Goal: Task Accomplishment & Management: Manage account settings

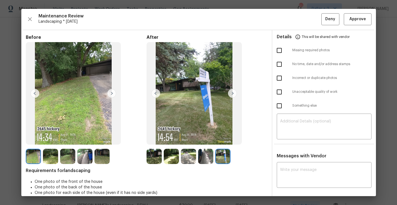
scroll to position [88, 0]
click at [362, 22] on span "Approve" at bounding box center [358, 19] width 17 height 7
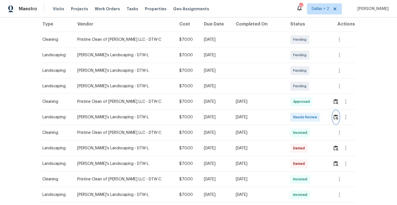
scroll to position [0, 0]
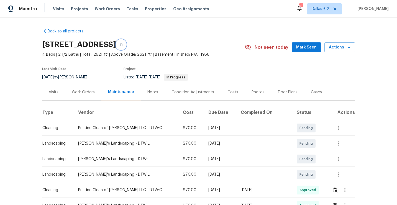
click at [126, 47] on button "button" at bounding box center [121, 45] width 10 height 10
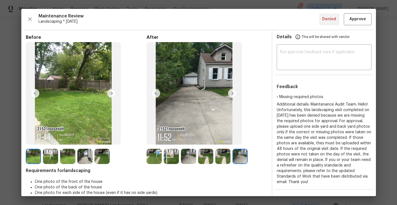
scroll to position [104, 0]
click at [155, 94] on img at bounding box center [155, 93] width 9 height 9
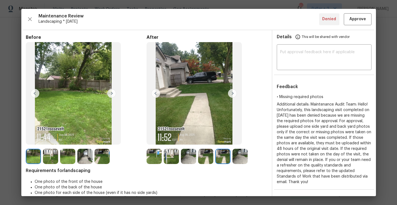
click at [155, 94] on img at bounding box center [155, 93] width 9 height 9
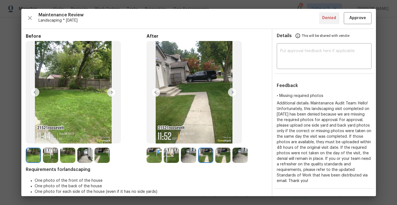
scroll to position [1, 0]
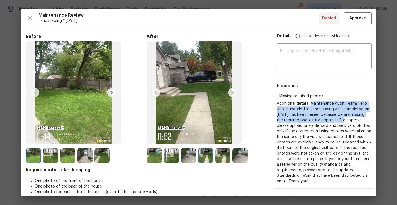
drag, startPoint x: 311, startPoint y: 103, endPoint x: 351, endPoint y: 119, distance: 42.9
click at [351, 119] on span "Additional details: Maintenance Audit Team: Hello! Unfortunately, this landscap…" at bounding box center [324, 143] width 95 height 82
copy span "Maintenance Audit Team: Hello! Unfortunately, this landscaping visit completed …"
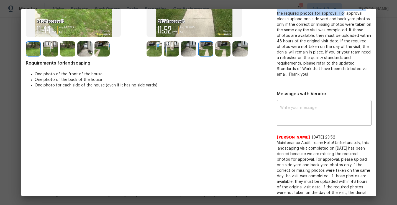
scroll to position [0, 0]
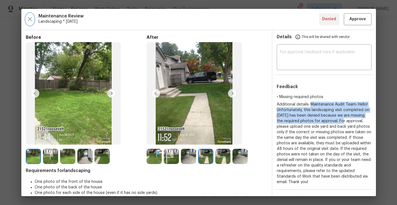
click at [30, 20] on icon "button" at bounding box center [30, 19] width 7 height 7
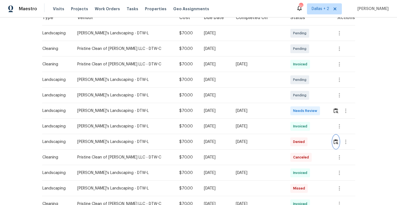
scroll to position [90, 0]
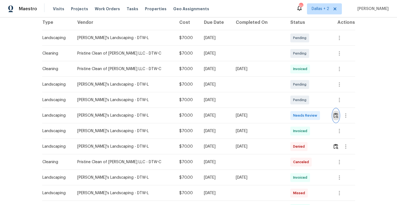
click at [333, 110] on button "button" at bounding box center [336, 115] width 6 height 13
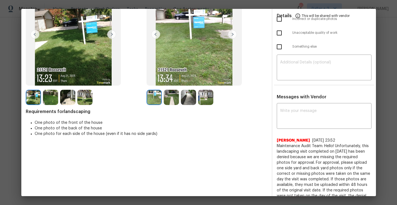
scroll to position [69, 0]
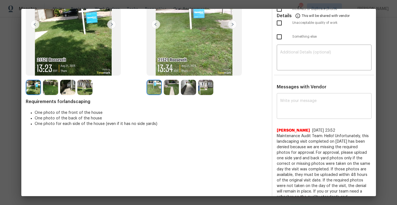
click at [304, 100] on textarea at bounding box center [324, 107] width 88 height 16
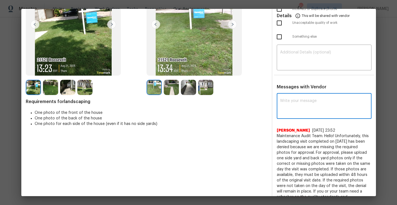
paste textarea "Maintenance Audit Team: Hello! Unfortunately, this landscaping visit completed …"
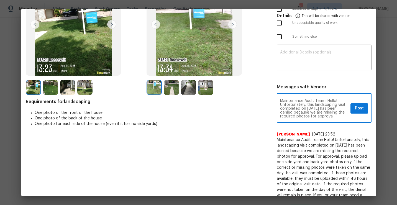
click at [316, 109] on textarea "Maintenance Audit Team: Hello! Unfortunately, this landscaping visit completed …" at bounding box center [314, 108] width 68 height 19
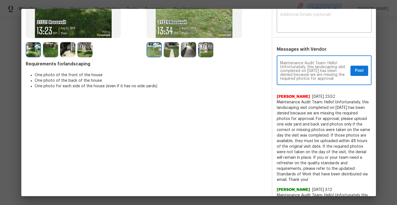
scroll to position [108, 0]
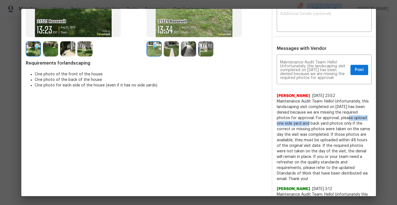
drag, startPoint x: 340, startPoint y: 118, endPoint x: 301, endPoint y: 124, distance: 38.7
click at [301, 124] on span "Maintenance Audit Team: Hello! Unfortunately, this landscaping visit completed …" at bounding box center [324, 140] width 95 height 83
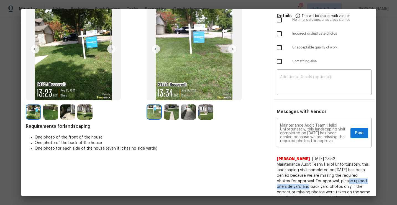
scroll to position [42, 0]
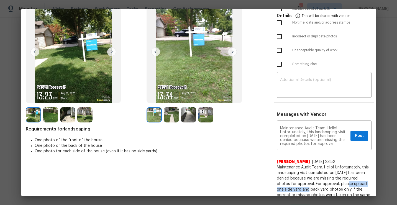
click at [232, 50] on img at bounding box center [232, 51] width 9 height 9
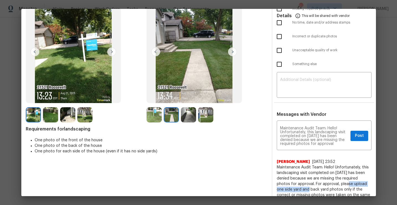
click at [232, 50] on img at bounding box center [232, 51] width 9 height 9
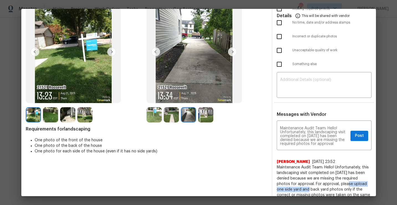
click at [232, 50] on img at bounding box center [232, 51] width 9 height 9
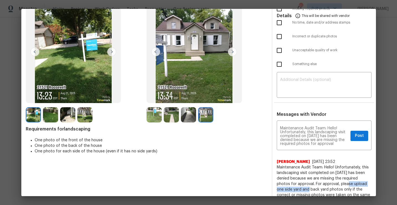
click at [232, 50] on img at bounding box center [232, 51] width 9 height 9
click at [159, 48] on img at bounding box center [155, 51] width 9 height 9
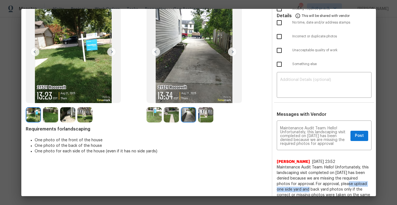
click at [156, 51] on img at bounding box center [155, 51] width 9 height 9
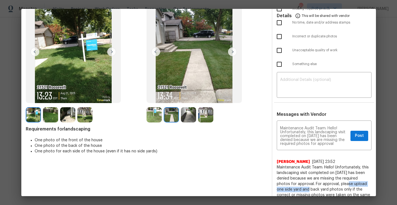
click at [156, 51] on img at bounding box center [155, 51] width 9 height 9
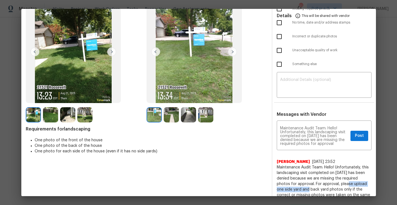
click at [156, 51] on img at bounding box center [155, 51] width 9 height 9
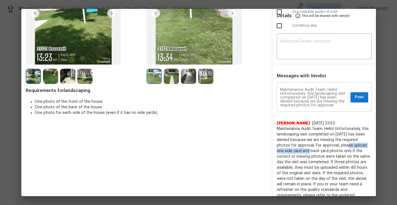
scroll to position [82, 0]
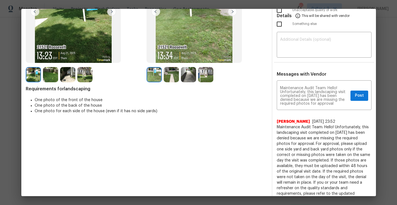
click at [323, 166] on span "Maintenance Audit Team: Hello! Unfortunately, this landscaping visit completed …" at bounding box center [324, 165] width 95 height 83
drag, startPoint x: 339, startPoint y: 144, endPoint x: 284, endPoint y: 149, distance: 54.8
click at [284, 149] on span "Maintenance Audit Team: Hello! Unfortunately, this landscaping visit completed …" at bounding box center [324, 165] width 95 height 83
copy span "please upload one"
click at [336, 102] on textarea "Maintenance Audit Team: Hello! Unfortunately, this landscaping visit completed …" at bounding box center [314, 95] width 68 height 19
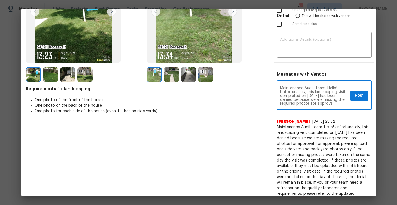
paste textarea "please upload one"
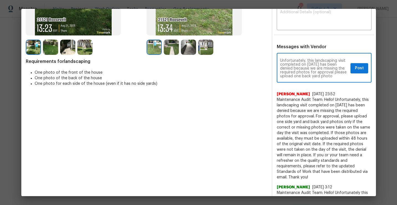
scroll to position [110, 0]
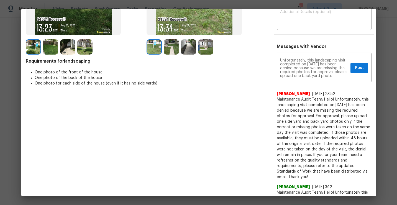
drag, startPoint x: 295, startPoint y: 139, endPoint x: 340, endPoint y: 174, distance: 56.9
click at [340, 174] on span "Maintenance Audit Team: Hello! Unfortunately, this landscaping visit completed …" at bounding box center [324, 138] width 95 height 83
copy span "they must be uploaded within 48 hours of the original visit date. If the requir…"
click at [339, 79] on div "Maintenance Audit Team: Hello! Unfortunately, this landscaping visit completed …" at bounding box center [324, 68] width 95 height 28
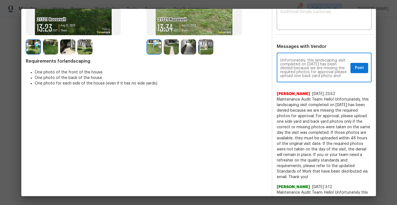
paste textarea "they must be uploaded within 48 hours of the original visit date. If the requir…"
type textarea "Maintenance Audit Team: Hello! Unfortunately, this landscaping visit completed …"
click at [359, 70] on span "Post" at bounding box center [359, 68] width 9 height 7
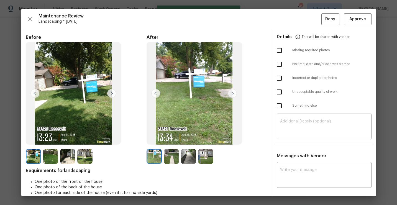
click at [279, 51] on input "checkbox" at bounding box center [280, 51] width 12 height 12
checkbox input "true"
click at [329, 21] on span "Deny" at bounding box center [330, 19] width 10 height 7
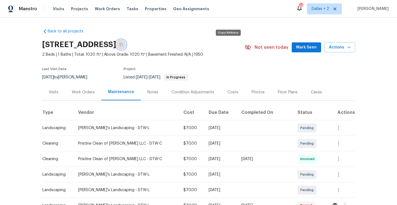
click at [126, 42] on button "button" at bounding box center [121, 45] width 10 height 10
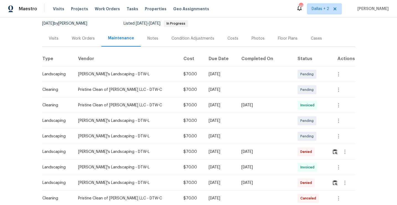
scroll to position [70, 0]
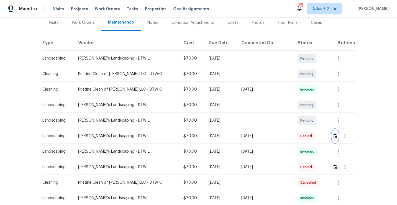
click at [333, 137] on img "button" at bounding box center [335, 135] width 5 height 5
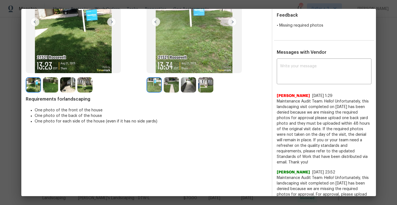
scroll to position [107, 0]
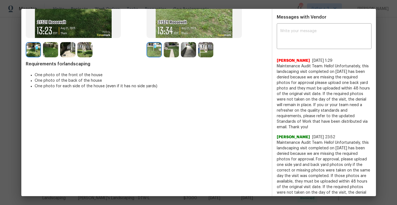
drag, startPoint x: 317, startPoint y: 128, endPoint x: 274, endPoint y: 68, distance: 74.2
click at [274, 68] on div "x ​ Jithin Franklin 8/28/25, 1:29 Maintenance Audit Team: Hello! Unfortunately,…" at bounding box center [325, 184] width 104 height 318
copy span "Maintenance Audit Team: Hello! Unfortunately, this landscaping visit completed …"
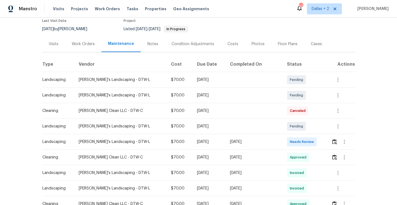
scroll to position [48, 0]
click at [335, 144] on img "button" at bounding box center [334, 141] width 5 height 5
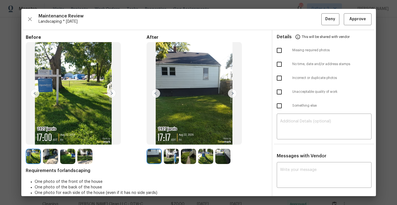
click at [171, 159] on img at bounding box center [171, 156] width 15 height 15
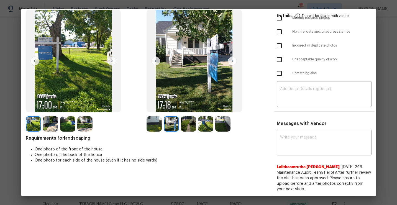
scroll to position [0, 0]
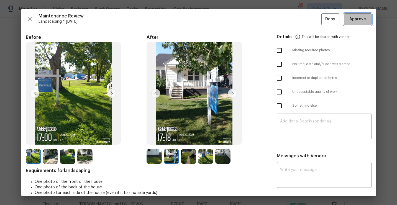
click at [359, 23] on button "Approve" at bounding box center [358, 19] width 28 height 12
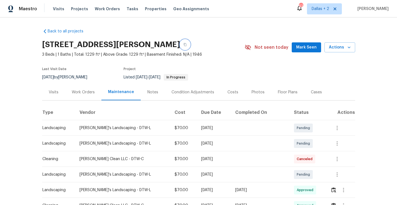
click at [180, 45] on button "button" at bounding box center [185, 45] width 10 height 10
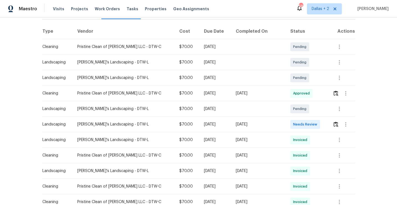
scroll to position [82, 0]
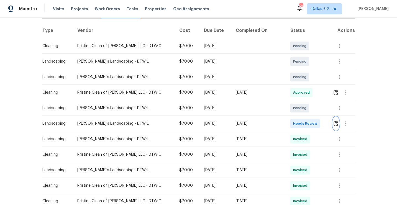
click at [334, 124] on img "button" at bounding box center [336, 123] width 5 height 5
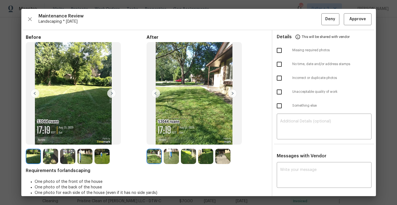
click at [84, 162] on img at bounding box center [84, 156] width 15 height 15
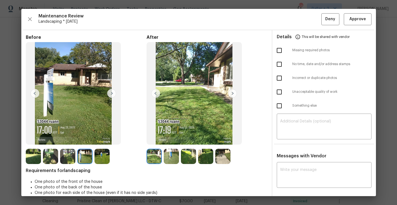
click at [166, 161] on img at bounding box center [171, 156] width 15 height 15
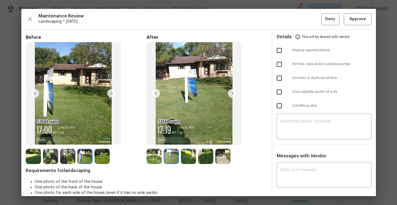
click at [36, 158] on img at bounding box center [33, 156] width 15 height 15
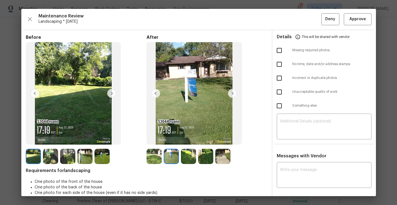
click at [111, 94] on img at bounding box center [111, 93] width 9 height 9
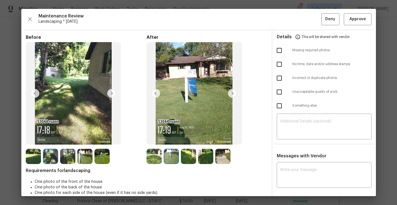
click at [111, 94] on img at bounding box center [111, 93] width 9 height 9
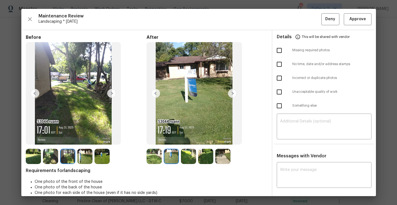
click at [111, 94] on img at bounding box center [111, 93] width 9 height 9
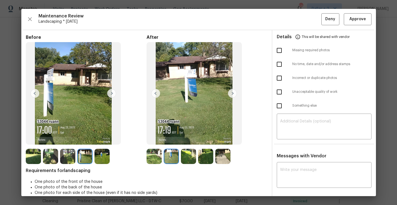
click at [111, 94] on img at bounding box center [111, 93] width 9 height 9
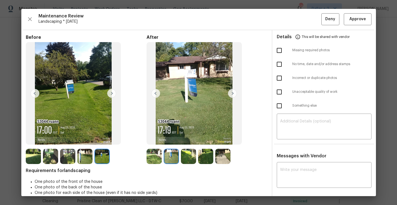
click at [158, 156] on img at bounding box center [154, 156] width 15 height 15
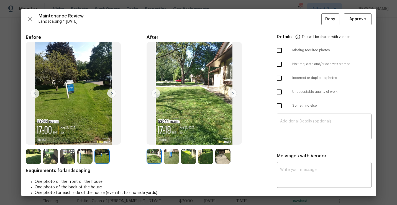
click at [177, 155] on img at bounding box center [171, 156] width 15 height 15
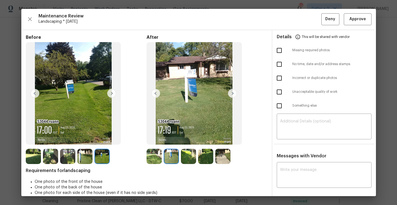
click at [192, 156] on img at bounding box center [188, 156] width 15 height 15
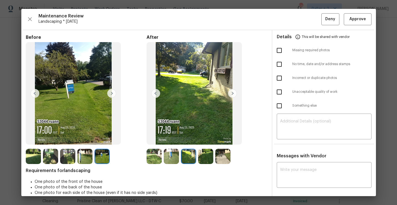
click at [174, 156] on img at bounding box center [171, 156] width 15 height 15
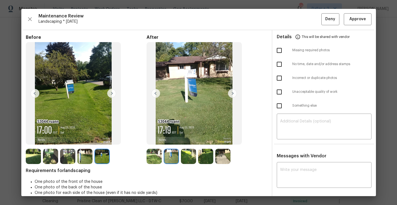
click at [185, 155] on img at bounding box center [188, 156] width 15 height 15
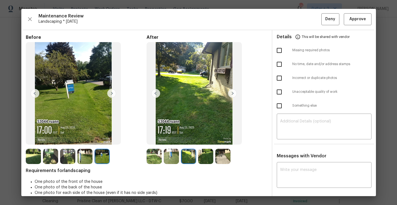
click at [204, 152] on img at bounding box center [205, 156] width 15 height 15
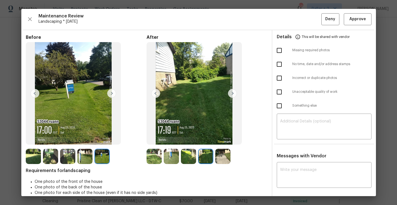
click at [218, 158] on img at bounding box center [222, 156] width 15 height 15
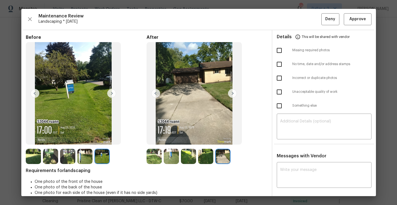
click at [33, 156] on img at bounding box center [33, 156] width 15 height 15
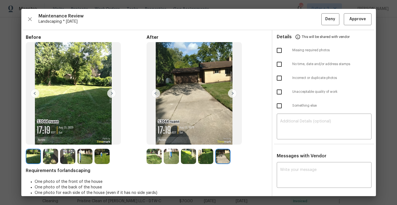
click at [111, 93] on img at bounding box center [111, 93] width 9 height 9
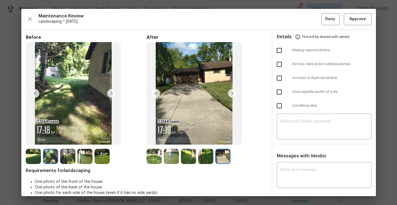
click at [111, 93] on img at bounding box center [111, 93] width 9 height 9
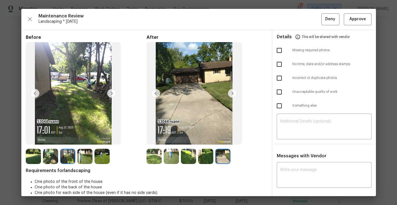
click at [111, 93] on img at bounding box center [111, 93] width 9 height 9
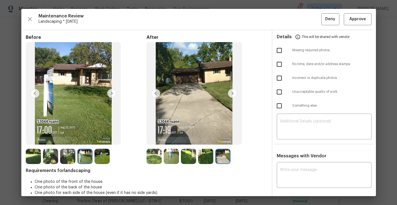
click at [85, 95] on img at bounding box center [73, 93] width 95 height 103
click at [155, 160] on img at bounding box center [154, 156] width 15 height 15
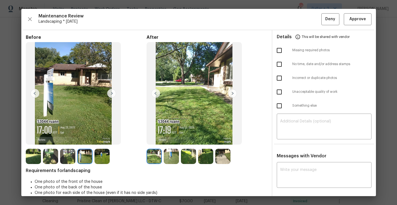
click at [231, 92] on img at bounding box center [232, 93] width 9 height 9
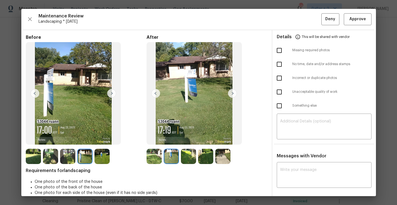
click at [231, 92] on img at bounding box center [232, 93] width 9 height 9
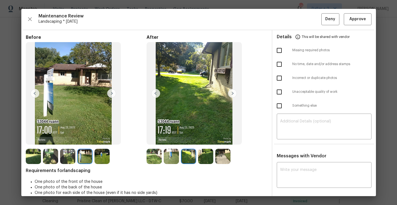
click at [231, 92] on img at bounding box center [232, 93] width 9 height 9
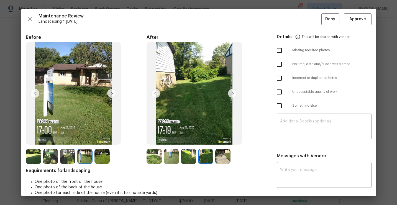
click at [231, 92] on img at bounding box center [232, 93] width 9 height 9
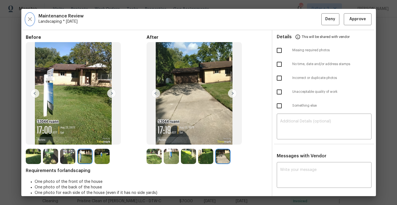
click at [27, 19] on icon "button" at bounding box center [30, 19] width 7 height 7
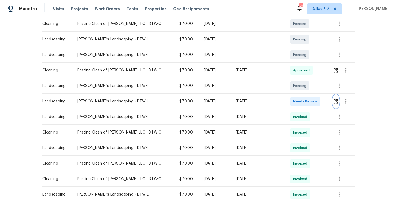
scroll to position [106, 0]
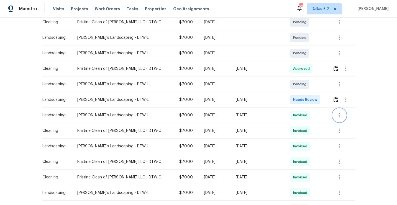
click at [338, 114] on icon "button" at bounding box center [339, 115] width 7 height 7
click at [341, 123] on li "View details" at bounding box center [350, 124] width 39 height 9
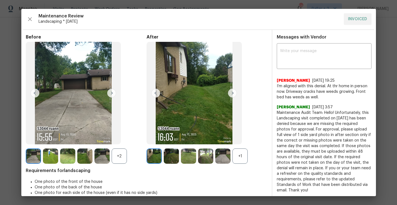
click at [45, 157] on img at bounding box center [50, 156] width 15 height 15
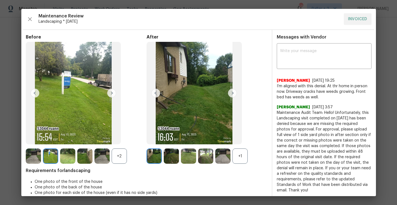
click at [121, 155] on div "+2" at bounding box center [119, 156] width 15 height 15
click at [152, 157] on img at bounding box center [154, 156] width 15 height 15
click at [166, 155] on img at bounding box center [171, 156] width 15 height 15
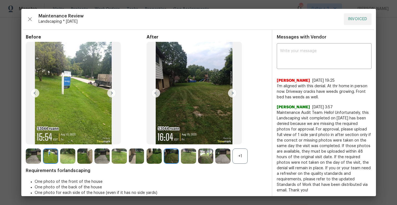
click at [185, 159] on img at bounding box center [188, 156] width 15 height 15
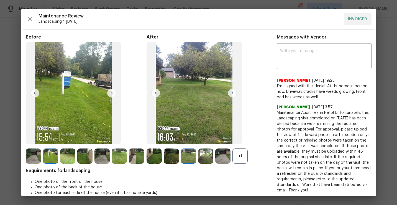
click at [207, 157] on img at bounding box center [205, 156] width 15 height 15
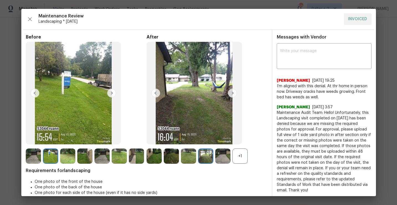
click at [218, 157] on img at bounding box center [222, 156] width 15 height 15
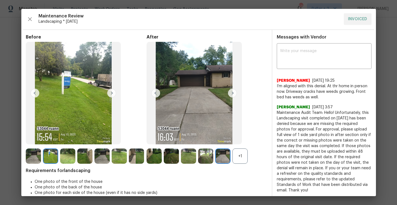
click at [244, 153] on div "+1" at bounding box center [240, 156] width 15 height 15
click at [240, 161] on img at bounding box center [240, 156] width 15 height 15
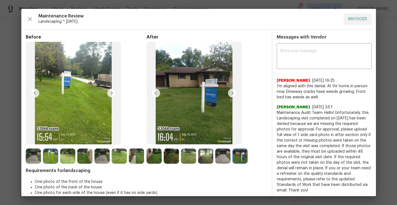
scroll to position [7, 0]
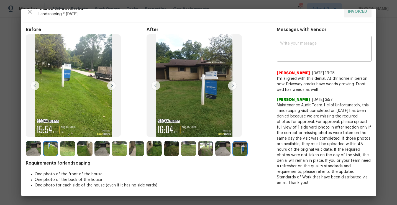
click at [32, 151] on img at bounding box center [33, 148] width 15 height 15
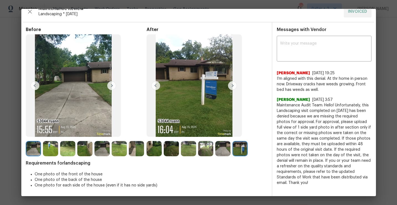
click at [47, 147] on img at bounding box center [50, 148] width 15 height 15
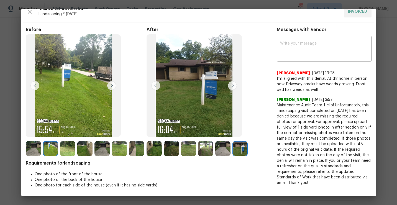
click at [59, 146] on div at bounding box center [51, 148] width 17 height 15
click at [71, 147] on img at bounding box center [67, 148] width 15 height 15
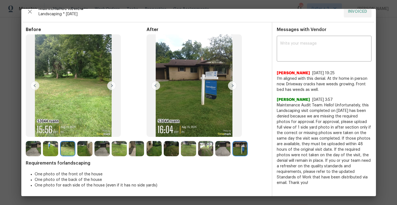
click at [86, 148] on img at bounding box center [84, 148] width 15 height 15
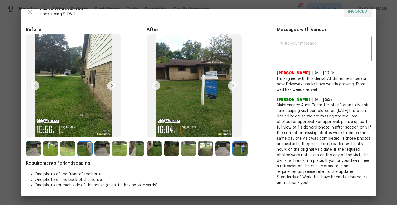
click at [103, 150] on img at bounding box center [102, 148] width 15 height 15
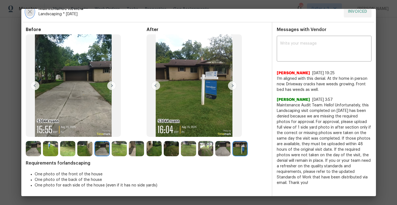
click at [31, 10] on icon "button" at bounding box center [30, 12] width 4 height 4
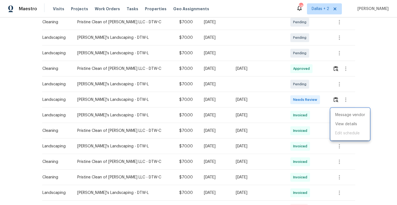
click at [338, 146] on div at bounding box center [198, 102] width 397 height 205
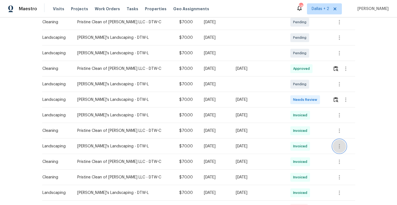
click at [339, 146] on icon "button" at bounding box center [339, 146] width 1 height 4
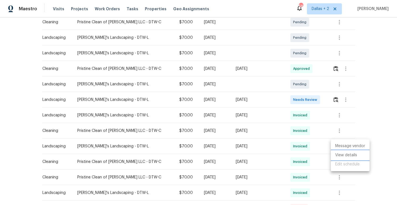
click at [340, 156] on li "View details" at bounding box center [350, 155] width 39 height 9
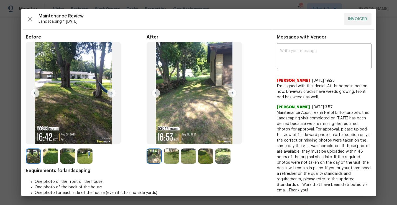
click at [234, 96] on img at bounding box center [232, 93] width 9 height 9
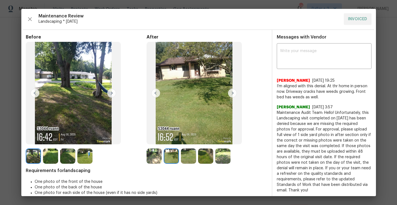
click at [234, 96] on img at bounding box center [232, 93] width 9 height 9
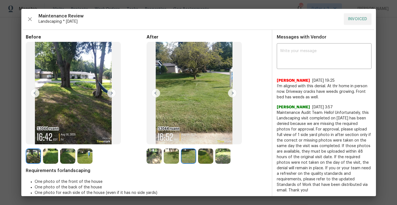
click at [234, 96] on img at bounding box center [232, 93] width 9 height 9
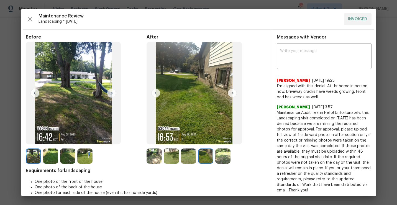
click at [234, 96] on img at bounding box center [232, 93] width 9 height 9
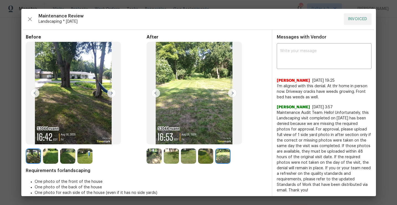
click at [37, 155] on img at bounding box center [33, 156] width 15 height 15
click at [48, 157] on img at bounding box center [50, 156] width 15 height 15
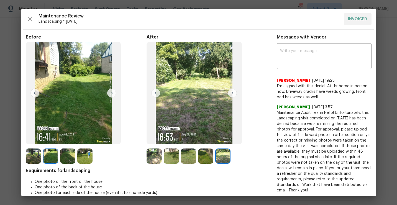
click at [65, 154] on img at bounding box center [67, 156] width 15 height 15
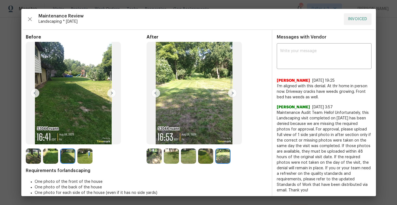
click at [83, 157] on img at bounding box center [84, 156] width 15 height 15
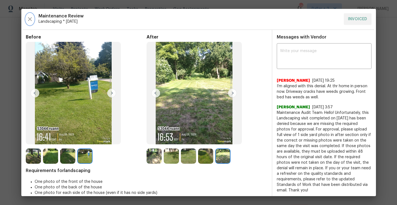
click at [32, 21] on icon "button" at bounding box center [30, 19] width 7 height 7
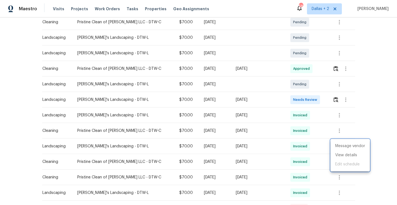
click at [336, 98] on div at bounding box center [198, 102] width 397 height 205
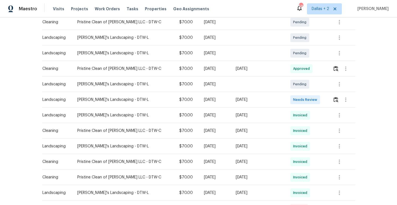
scroll to position [0, 0]
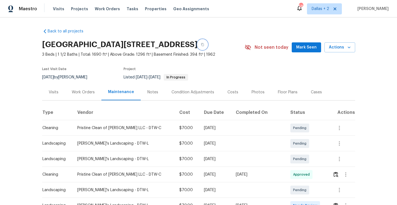
click at [208, 46] on button "button" at bounding box center [203, 45] width 10 height 10
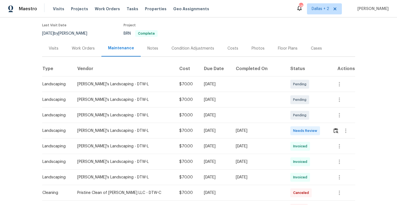
scroll to position [53, 0]
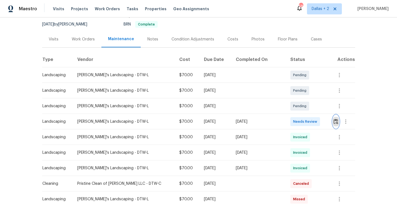
click at [334, 124] on img "button" at bounding box center [336, 121] width 5 height 5
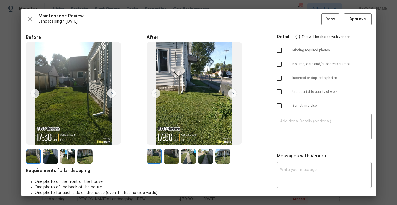
click at [52, 157] on img at bounding box center [50, 156] width 15 height 15
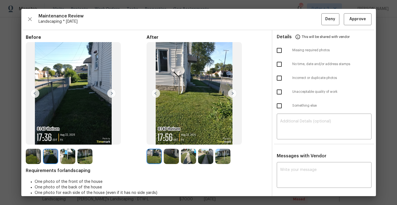
click at [158, 155] on img at bounding box center [154, 156] width 15 height 15
click at [111, 97] on img at bounding box center [111, 93] width 9 height 9
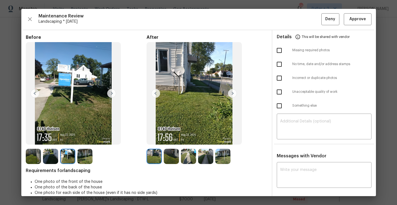
click at [110, 91] on img at bounding box center [111, 93] width 9 height 9
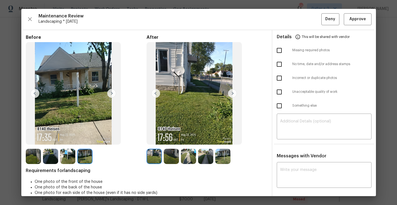
click at [232, 92] on img at bounding box center [232, 93] width 9 height 9
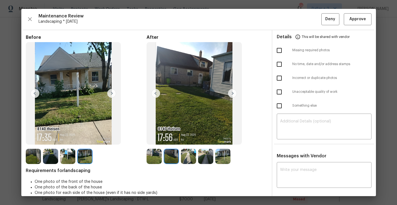
click at [232, 91] on img at bounding box center [232, 93] width 9 height 9
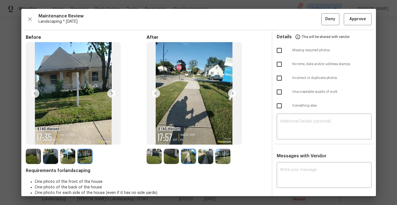
click at [232, 91] on img at bounding box center [232, 93] width 9 height 9
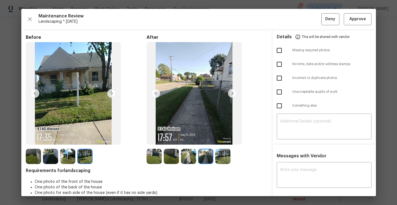
click at [232, 94] on img at bounding box center [232, 93] width 9 height 9
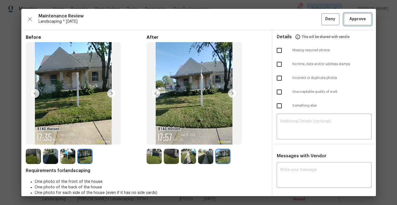
click at [360, 22] on span "Approve" at bounding box center [358, 19] width 17 height 7
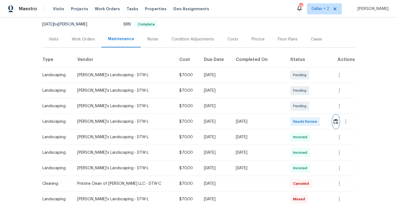
scroll to position [0, 0]
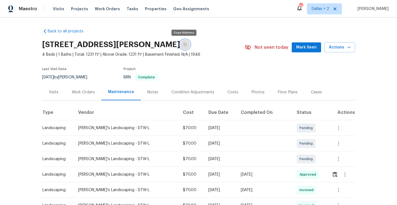
click at [185, 44] on icon "button" at bounding box center [185, 44] width 3 height 3
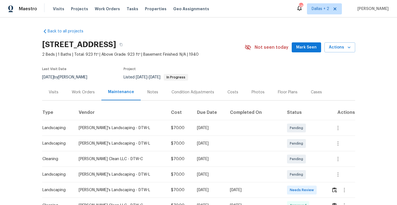
scroll to position [58, 0]
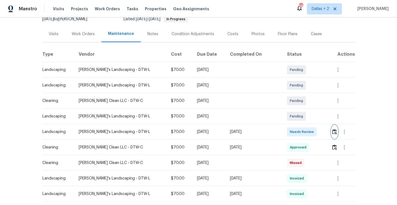
click at [333, 132] on img "button" at bounding box center [334, 131] width 5 height 5
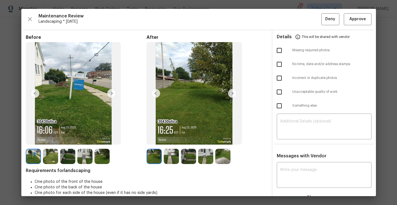
click at [169, 157] on img at bounding box center [171, 156] width 15 height 15
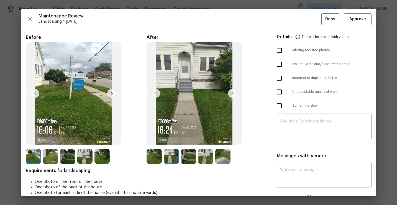
click at [232, 94] on img at bounding box center [232, 93] width 9 height 9
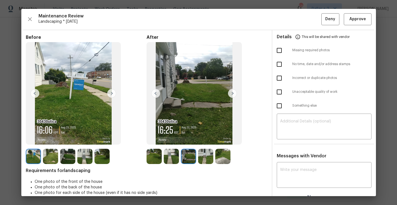
click at [231, 92] on img at bounding box center [232, 93] width 9 height 9
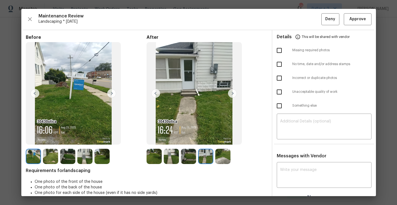
click at [233, 93] on img at bounding box center [232, 93] width 9 height 9
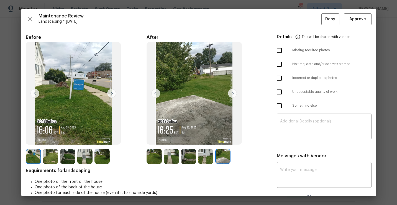
click at [155, 158] on img at bounding box center [154, 156] width 15 height 15
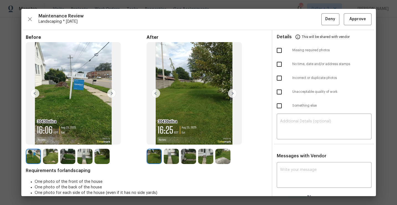
click at [171, 151] on img at bounding box center [171, 156] width 15 height 15
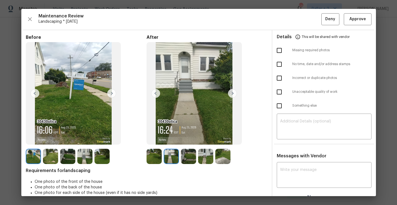
click at [184, 151] on img at bounding box center [188, 156] width 15 height 15
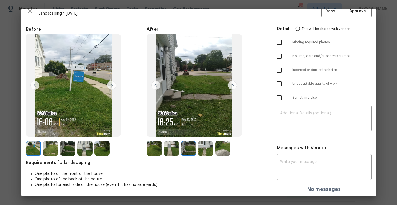
scroll to position [0, 0]
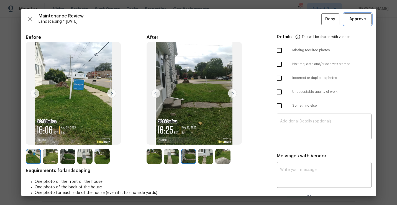
click at [358, 20] on span "Approve" at bounding box center [358, 19] width 17 height 7
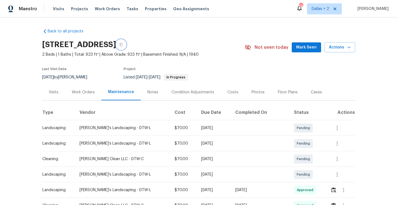
click at [123, 44] on icon "button" at bounding box center [120, 44] width 3 height 3
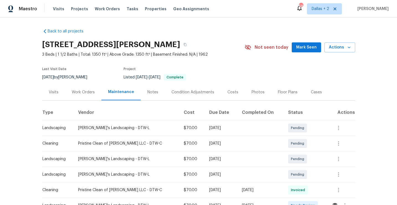
scroll to position [63, 0]
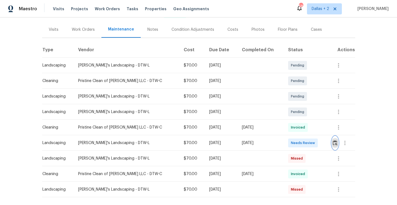
click at [335, 145] on img "button" at bounding box center [335, 142] width 5 height 5
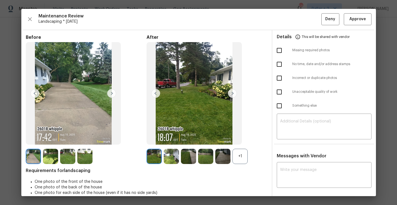
click at [245, 161] on div "+1" at bounding box center [240, 156] width 15 height 15
click at [234, 95] on img at bounding box center [232, 93] width 9 height 9
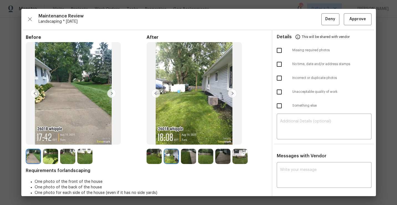
click at [234, 95] on img at bounding box center [232, 93] width 9 height 9
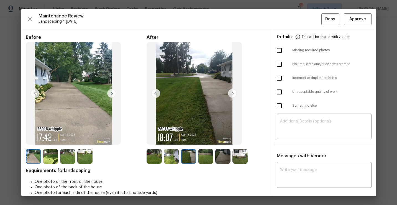
click at [233, 94] on img at bounding box center [232, 93] width 9 height 9
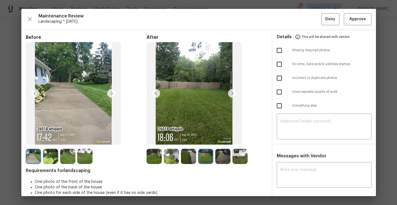
click at [233, 94] on img at bounding box center [232, 93] width 9 height 9
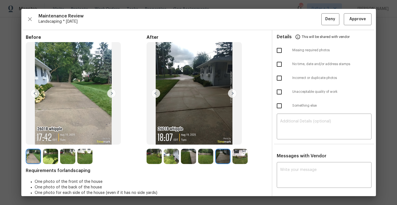
click at [232, 95] on img at bounding box center [232, 93] width 9 height 9
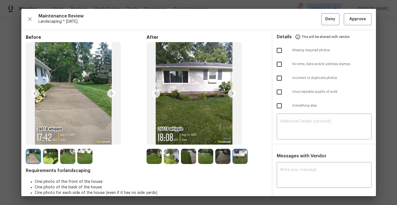
click at [232, 95] on img at bounding box center [232, 93] width 9 height 9
click at [156, 153] on img at bounding box center [154, 156] width 15 height 15
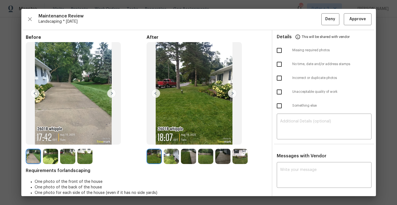
click at [232, 93] on img at bounding box center [232, 93] width 9 height 9
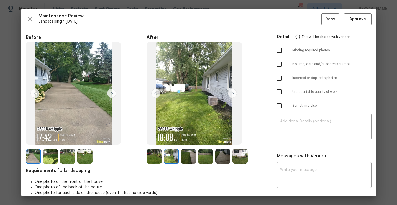
click at [232, 93] on img at bounding box center [232, 93] width 9 height 9
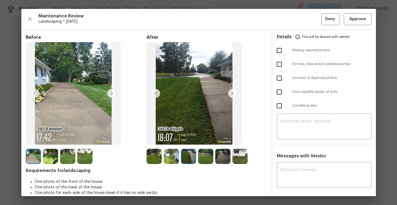
click at [232, 93] on img at bounding box center [232, 93] width 9 height 9
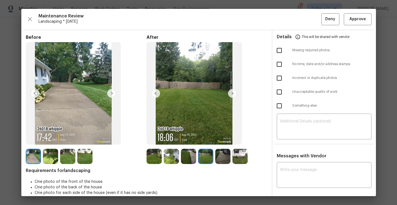
click at [232, 93] on img at bounding box center [232, 93] width 9 height 9
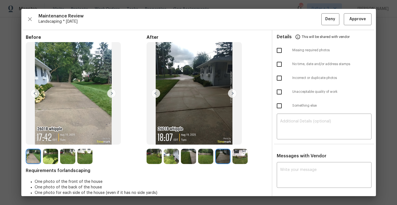
click at [232, 93] on img at bounding box center [232, 93] width 9 height 9
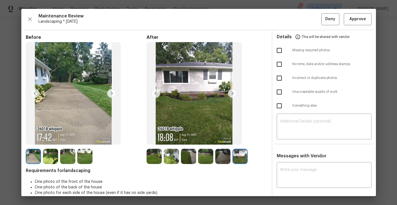
click at [232, 93] on img at bounding box center [232, 93] width 9 height 9
click at [109, 95] on img at bounding box center [111, 93] width 9 height 9
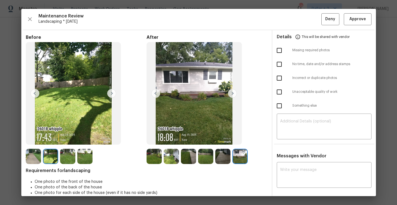
click at [111, 94] on img at bounding box center [111, 93] width 9 height 9
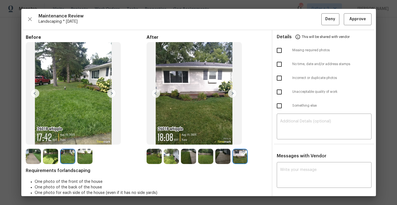
click at [111, 94] on img at bounding box center [111, 93] width 9 height 9
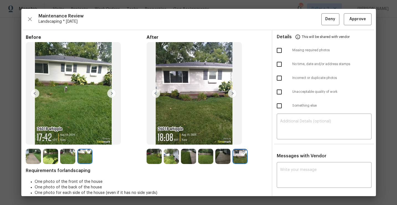
click at [153, 162] on img at bounding box center [154, 156] width 15 height 15
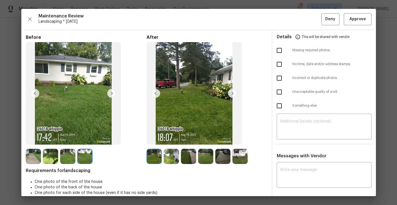
click at [233, 95] on img at bounding box center [232, 93] width 9 height 9
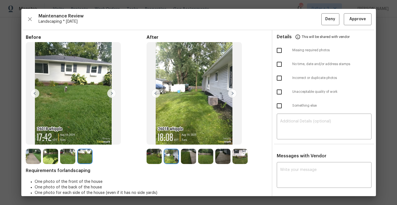
click at [233, 95] on img at bounding box center [232, 93] width 9 height 9
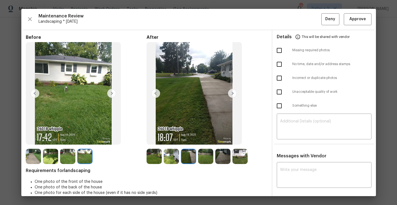
click at [233, 95] on img at bounding box center [232, 93] width 9 height 9
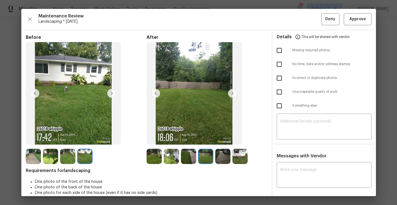
click at [233, 95] on img at bounding box center [232, 93] width 9 height 9
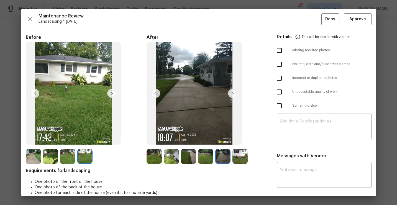
click at [233, 95] on img at bounding box center [232, 93] width 9 height 9
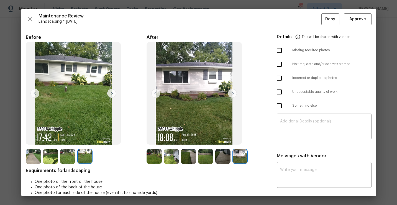
click at [148, 156] on img at bounding box center [154, 156] width 15 height 15
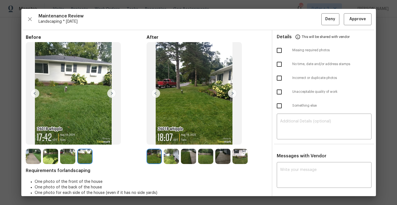
scroll to position [27, 0]
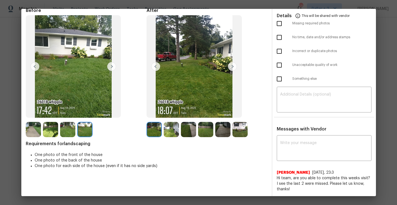
click at [31, 129] on img at bounding box center [33, 129] width 15 height 15
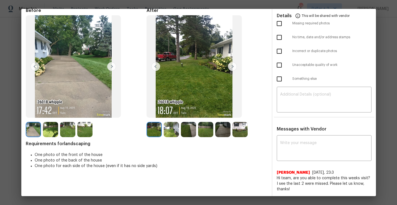
click at [39, 130] on img at bounding box center [33, 129] width 15 height 15
click at [50, 130] on img at bounding box center [50, 129] width 15 height 15
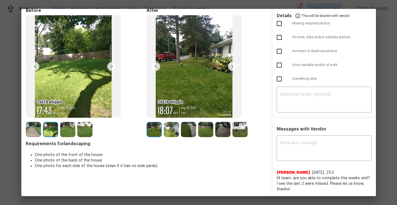
click at [68, 129] on img at bounding box center [67, 129] width 15 height 15
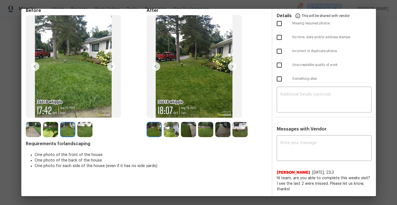
click at [76, 130] on div at bounding box center [68, 129] width 17 height 15
click at [80, 129] on img at bounding box center [84, 129] width 15 height 15
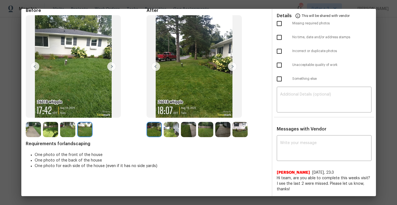
click at [153, 127] on img at bounding box center [154, 129] width 15 height 15
click at [233, 67] on img at bounding box center [232, 66] width 9 height 9
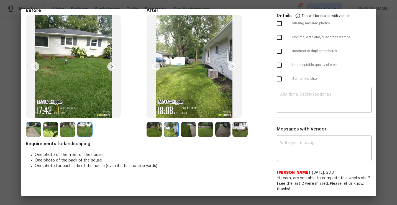
click at [233, 67] on img at bounding box center [232, 66] width 9 height 9
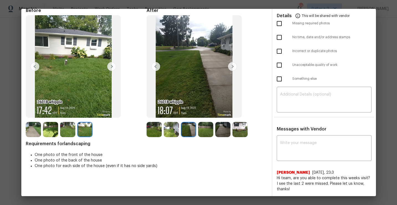
click at [233, 67] on img at bounding box center [232, 66] width 9 height 9
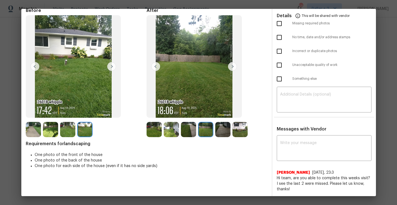
click at [233, 67] on img at bounding box center [232, 66] width 9 height 9
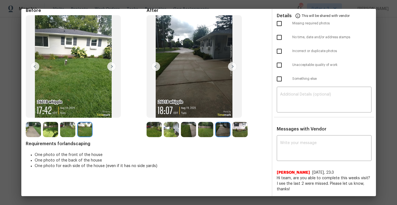
click at [233, 67] on img at bounding box center [232, 66] width 9 height 9
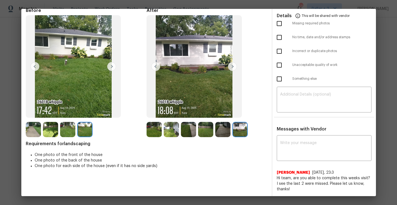
scroll to position [0, 0]
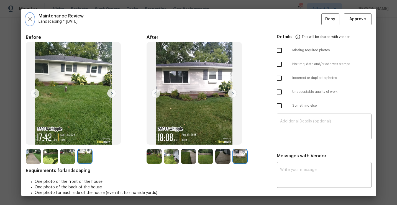
click at [30, 20] on icon "button" at bounding box center [30, 19] width 7 height 7
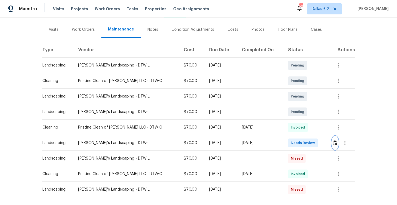
scroll to position [88, 0]
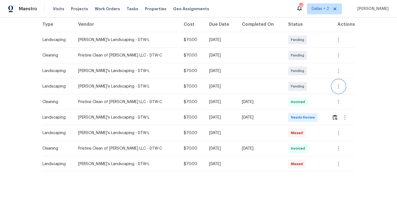
click at [339, 86] on icon "button" at bounding box center [338, 86] width 7 height 7
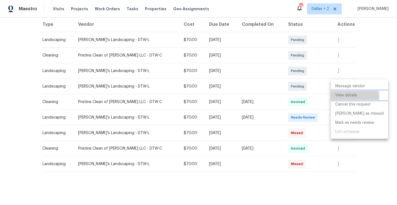
click at [345, 97] on li "View details" at bounding box center [359, 95] width 57 height 9
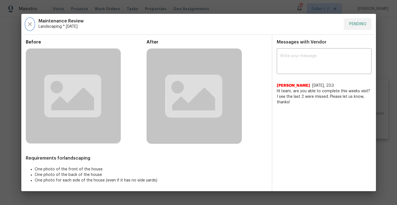
click at [30, 24] on icon "button" at bounding box center [30, 24] width 7 height 7
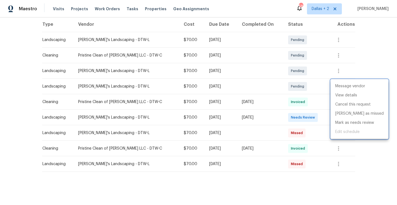
click at [313, 136] on div at bounding box center [198, 102] width 397 height 205
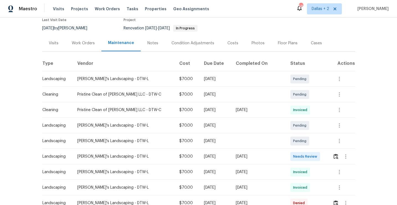
scroll to position [68, 0]
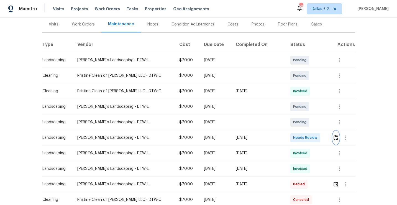
click at [335, 136] on img "button" at bounding box center [336, 137] width 5 height 5
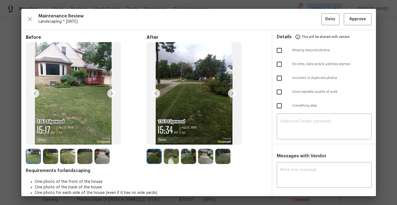
click at [102, 153] on img at bounding box center [102, 156] width 15 height 15
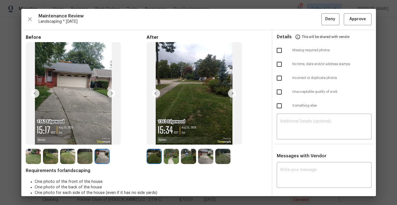
click at [230, 93] on img at bounding box center [232, 93] width 9 height 9
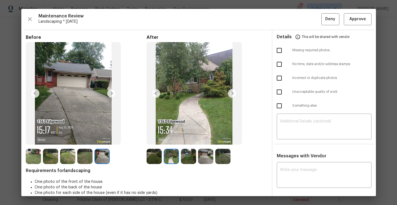
click at [234, 93] on img at bounding box center [232, 93] width 9 height 9
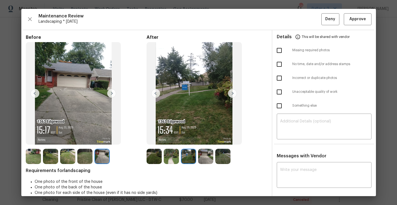
click at [206, 160] on img at bounding box center [205, 156] width 15 height 15
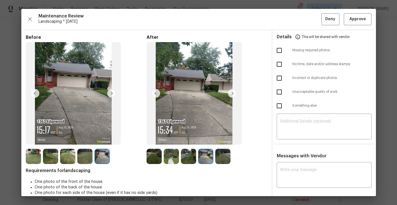
click at [228, 154] on img at bounding box center [222, 156] width 15 height 15
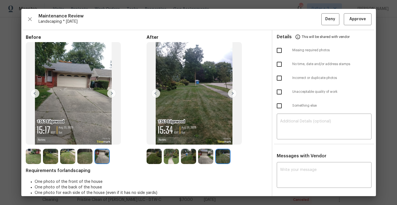
click at [36, 154] on img at bounding box center [33, 156] width 15 height 15
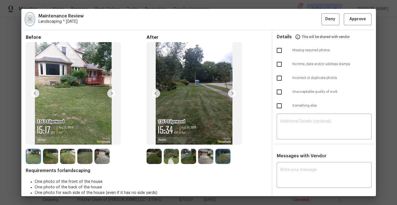
click at [29, 18] on icon "button" at bounding box center [30, 19] width 4 height 4
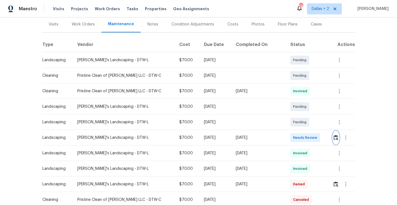
scroll to position [102, 0]
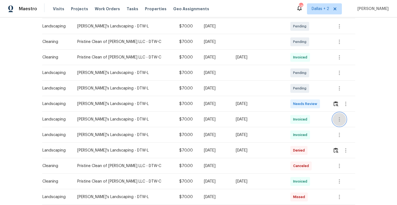
click at [339, 121] on icon "button" at bounding box center [339, 119] width 1 height 4
click at [340, 129] on li "View details" at bounding box center [350, 128] width 39 height 9
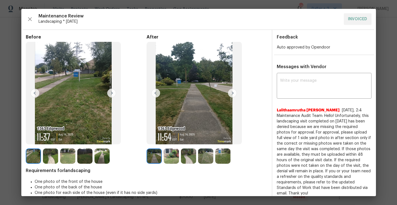
click at [175, 157] on img at bounding box center [171, 156] width 15 height 15
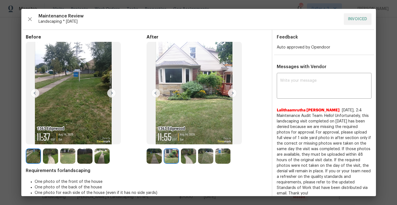
click at [189, 156] on img at bounding box center [188, 156] width 15 height 15
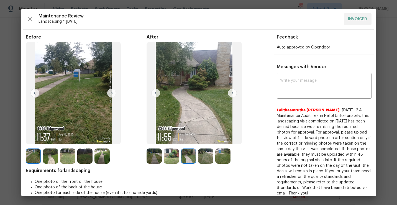
click at [222, 154] on img at bounding box center [222, 156] width 15 height 15
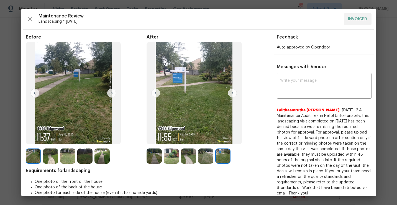
click at [208, 155] on img at bounding box center [205, 156] width 15 height 15
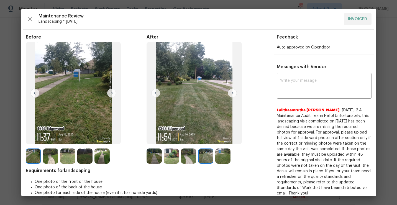
click at [83, 155] on img at bounding box center [84, 156] width 15 height 15
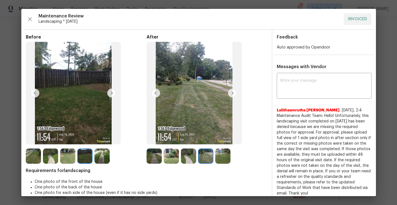
click at [108, 154] on img at bounding box center [102, 156] width 15 height 15
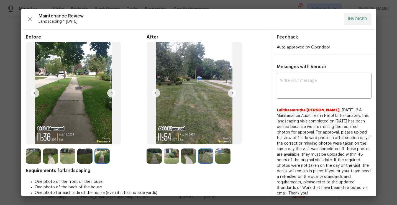
click at [71, 152] on img at bounding box center [67, 156] width 15 height 15
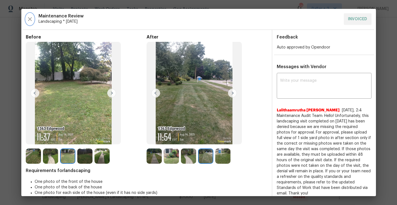
click at [30, 20] on icon "button" at bounding box center [30, 19] width 7 height 7
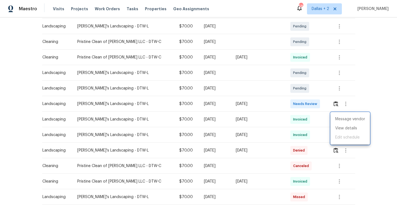
click at [324, 137] on div at bounding box center [198, 102] width 397 height 205
click at [339, 135] on icon "button" at bounding box center [339, 135] width 7 height 7
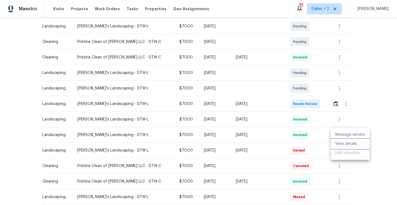
click at [340, 144] on li "View details" at bounding box center [350, 143] width 39 height 9
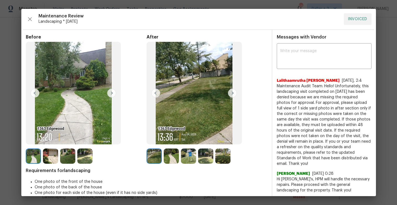
click at [48, 155] on img at bounding box center [50, 156] width 15 height 15
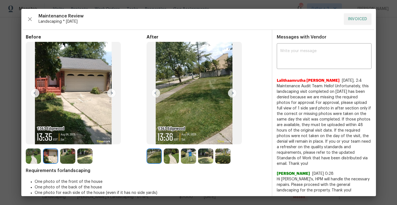
click at [68, 157] on img at bounding box center [67, 156] width 15 height 15
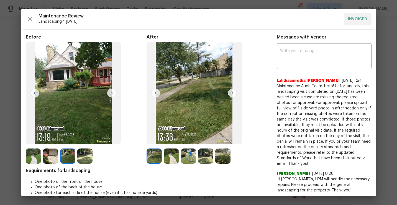
click at [80, 156] on img at bounding box center [84, 156] width 15 height 15
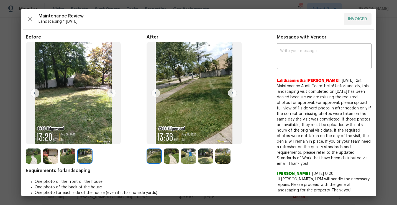
click at [70, 155] on img at bounding box center [67, 156] width 15 height 15
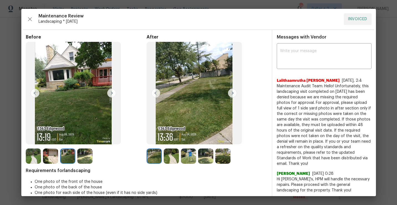
click at [172, 160] on img at bounding box center [171, 156] width 15 height 15
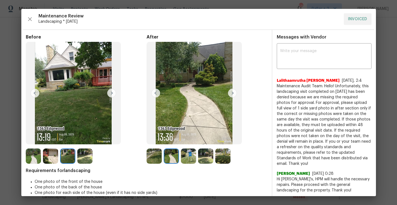
click at [192, 156] on img at bounding box center [188, 156] width 15 height 15
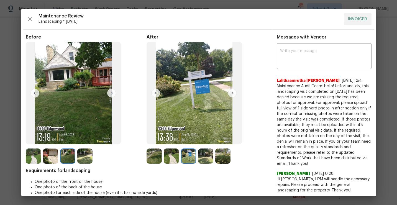
click at [206, 160] on img at bounding box center [205, 156] width 15 height 15
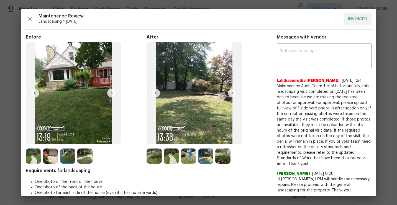
click at [227, 161] on img at bounding box center [222, 156] width 15 height 15
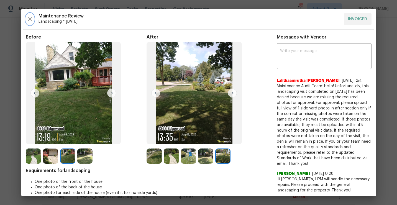
click at [30, 18] on icon "button" at bounding box center [30, 19] width 7 height 7
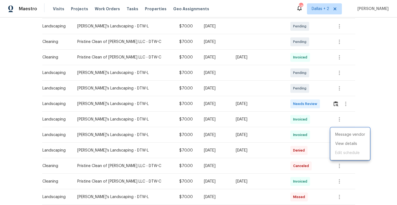
click at [334, 104] on div at bounding box center [198, 102] width 397 height 205
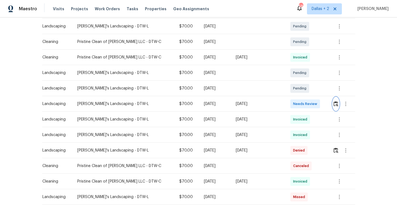
click at [335, 105] on img "button" at bounding box center [336, 103] width 5 height 5
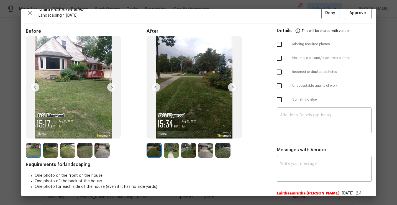
scroll to position [0, 0]
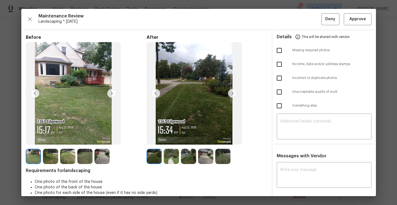
click at [233, 93] on img at bounding box center [232, 93] width 9 height 9
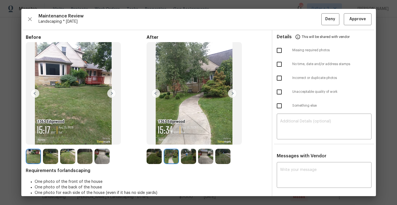
click at [233, 93] on img at bounding box center [232, 93] width 9 height 9
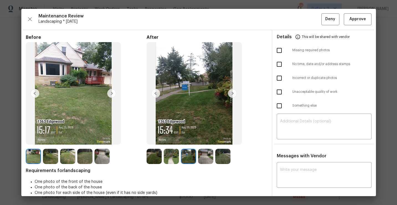
click at [233, 93] on img at bounding box center [232, 93] width 9 height 9
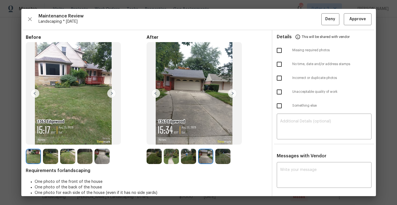
click at [233, 93] on img at bounding box center [232, 93] width 9 height 9
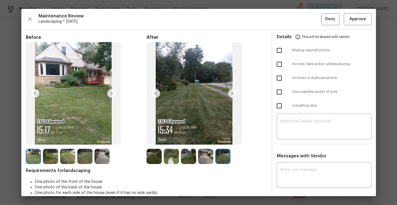
click at [233, 93] on img at bounding box center [232, 93] width 9 height 9
click at [157, 153] on img at bounding box center [154, 156] width 15 height 15
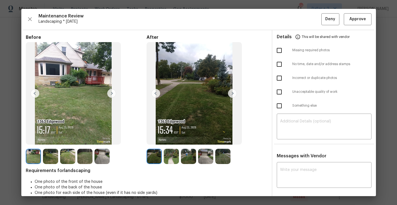
click at [169, 155] on img at bounding box center [171, 156] width 15 height 15
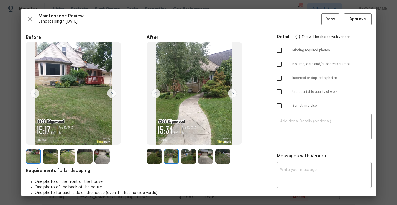
click at [189, 156] on img at bounding box center [188, 156] width 15 height 15
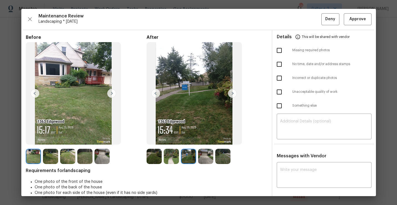
click at [202, 159] on img at bounding box center [205, 156] width 15 height 15
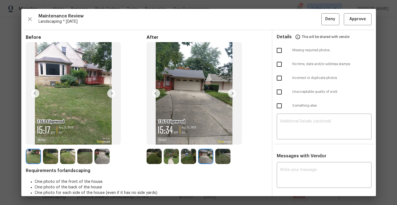
click at [217, 158] on img at bounding box center [222, 156] width 15 height 15
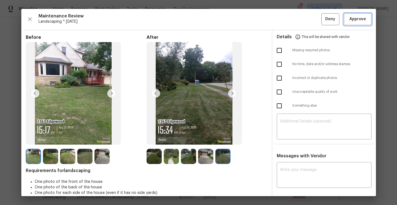
click at [357, 20] on span "Approve" at bounding box center [358, 19] width 17 height 7
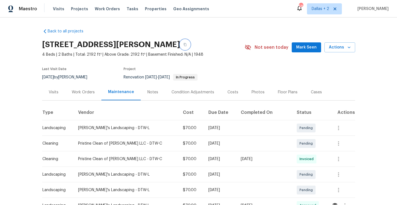
click at [190, 46] on button "button" at bounding box center [185, 45] width 10 height 10
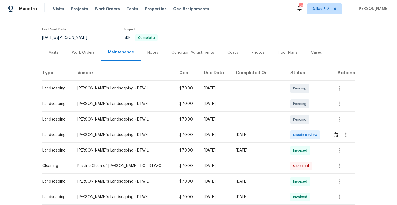
scroll to position [59, 0]
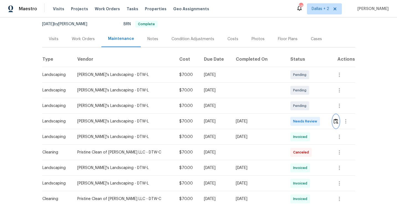
click at [334, 119] on img "button" at bounding box center [336, 121] width 5 height 5
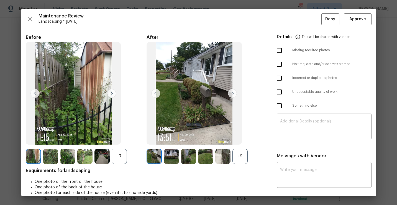
click at [243, 156] on div "+9" at bounding box center [240, 156] width 15 height 15
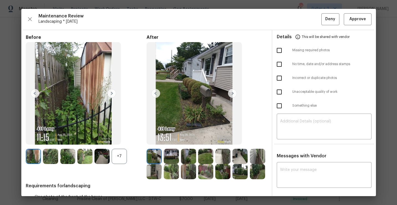
click at [120, 156] on div "+7" at bounding box center [119, 156] width 15 height 15
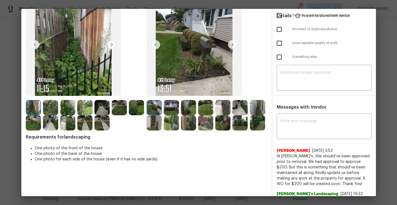
scroll to position [50, 0]
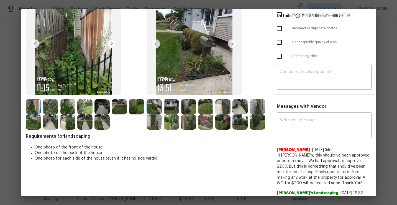
click at [172, 106] on img at bounding box center [171, 106] width 15 height 15
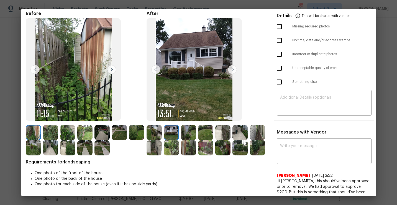
scroll to position [23, 0]
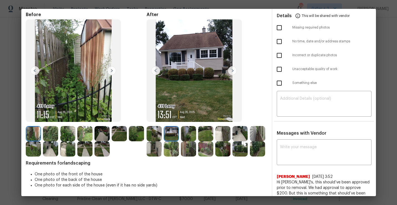
click at [232, 70] on img at bounding box center [232, 70] width 9 height 9
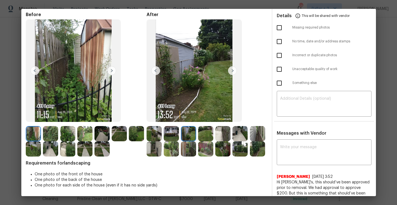
click at [233, 71] on img at bounding box center [232, 70] width 9 height 9
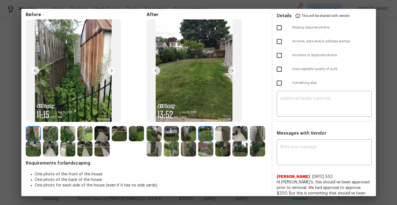
click at [233, 71] on img at bounding box center [232, 70] width 9 height 9
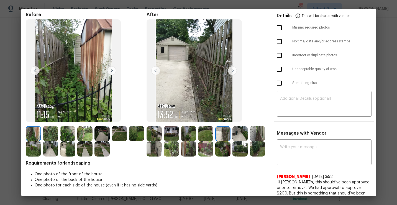
click at [233, 71] on img at bounding box center [232, 70] width 9 height 9
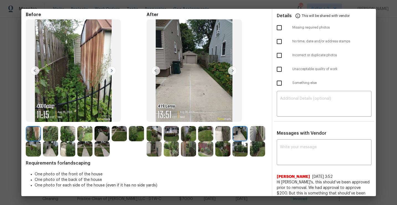
click at [233, 71] on img at bounding box center [232, 70] width 9 height 9
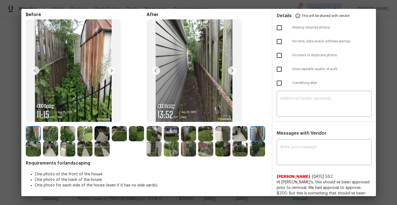
click at [220, 131] on img at bounding box center [222, 133] width 15 height 15
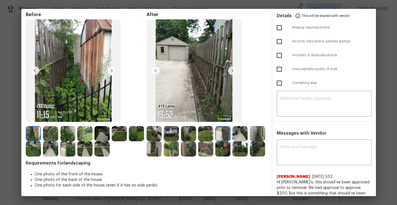
click at [232, 138] on div at bounding box center [223, 133] width 17 height 15
click at [236, 136] on img at bounding box center [240, 133] width 15 height 15
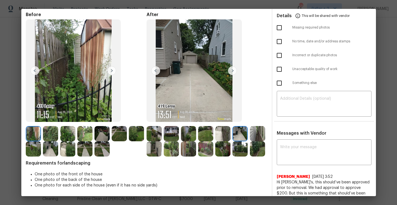
click at [248, 134] on div at bounding box center [241, 133] width 17 height 15
click at [256, 130] on img at bounding box center [257, 133] width 15 height 15
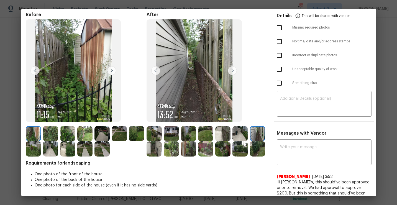
click at [154, 146] on img at bounding box center [154, 148] width 15 height 15
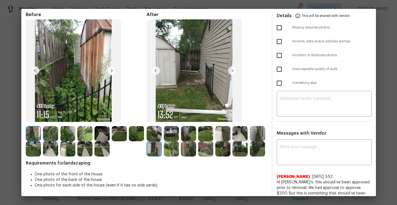
click at [230, 69] on img at bounding box center [232, 70] width 9 height 9
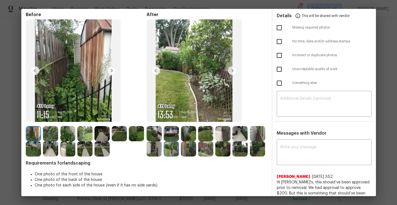
click at [230, 69] on img at bounding box center [232, 70] width 9 height 9
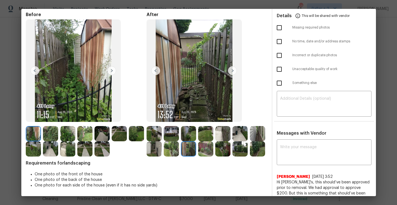
click at [231, 70] on img at bounding box center [232, 70] width 9 height 9
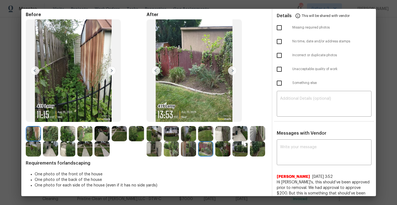
click at [230, 70] on img at bounding box center [232, 70] width 9 height 9
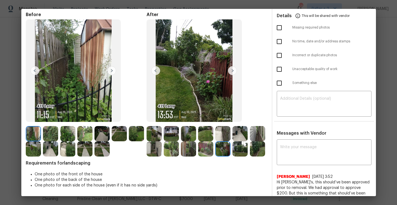
click at [230, 70] on img at bounding box center [232, 70] width 9 height 9
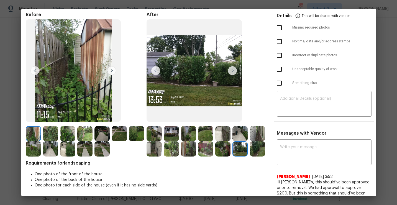
click at [232, 72] on img at bounding box center [232, 70] width 9 height 9
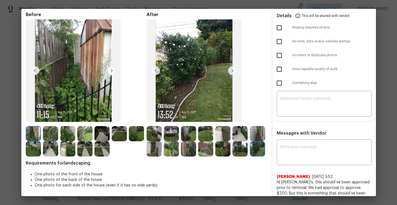
click at [111, 74] on img at bounding box center [111, 70] width 9 height 9
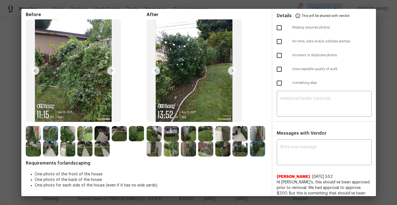
click at [111, 74] on img at bounding box center [111, 70] width 9 height 9
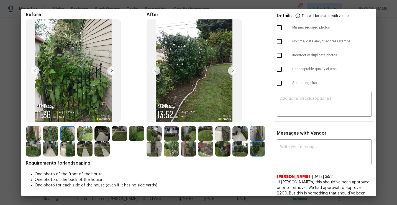
click at [111, 74] on img at bounding box center [111, 70] width 9 height 9
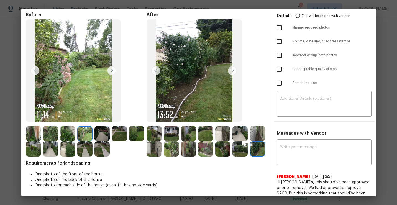
click at [111, 74] on img at bounding box center [111, 70] width 9 height 9
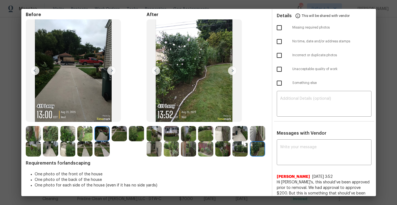
click at [111, 74] on img at bounding box center [111, 70] width 9 height 9
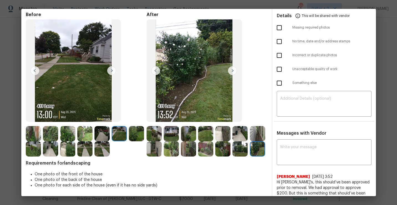
click at [111, 71] on img at bounding box center [111, 70] width 9 height 9
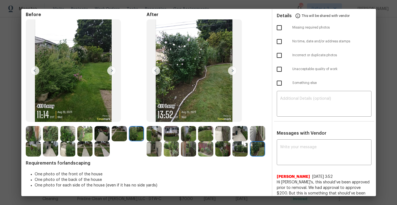
click at [111, 71] on img at bounding box center [111, 70] width 9 height 9
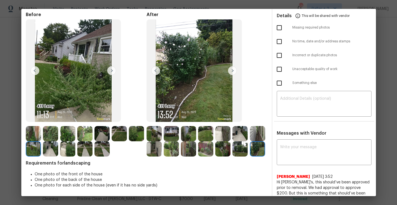
click at [110, 70] on img at bounding box center [111, 70] width 9 height 9
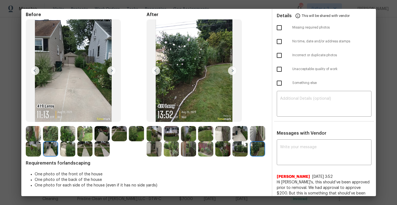
click at [109, 70] on img at bounding box center [111, 70] width 9 height 9
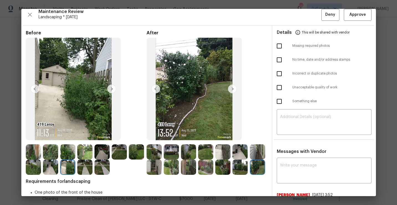
scroll to position [5, 0]
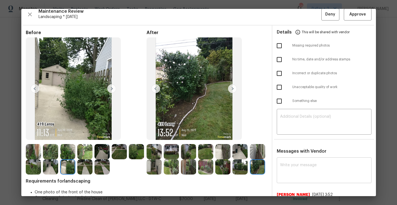
click at [307, 162] on div "x ​" at bounding box center [324, 171] width 95 height 24
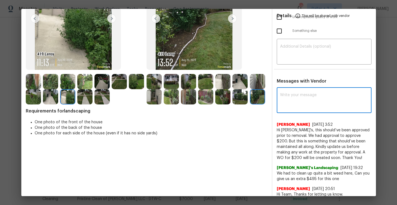
scroll to position [79, 0]
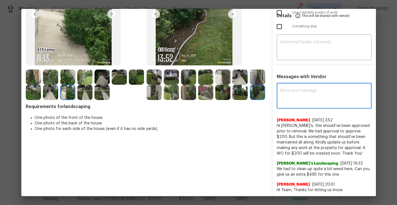
paste textarea "Maintenance Audit Team: Hello! Unfortunately this Landscaping visit completed o…"
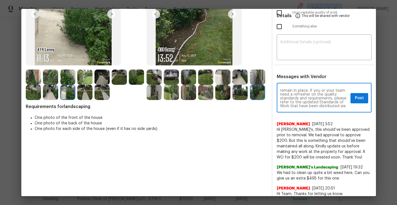
scroll to position [0, 0]
type textarea "Maintenance Audit Team: Hello! Unfortunately this Landscaping visit completed o…"
click at [358, 101] on span "Post" at bounding box center [359, 98] width 9 height 7
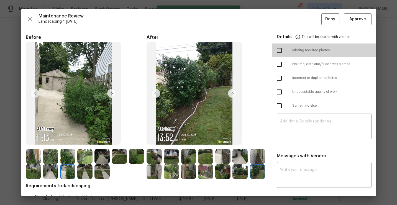
click at [281, 50] on input "checkbox" at bounding box center [280, 51] width 12 height 12
checkbox input "true"
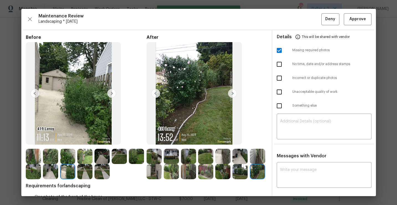
click at [330, 25] on div "Maintenance Review Landscaping * Mon, Aug 18 Deny Approve Before After Requirem…" at bounding box center [198, 102] width 355 height 187
click at [329, 18] on span "Deny" at bounding box center [330, 19] width 10 height 7
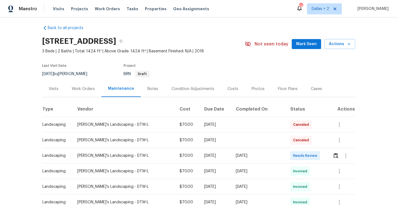
scroll to position [4, 0]
click at [335, 157] on img "button" at bounding box center [336, 155] width 5 height 5
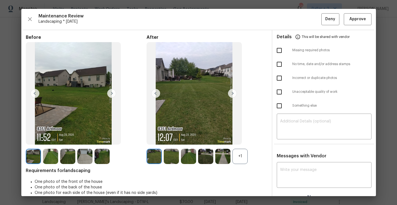
click at [245, 159] on div "+1" at bounding box center [240, 156] width 15 height 15
click at [110, 93] on img at bounding box center [111, 93] width 9 height 9
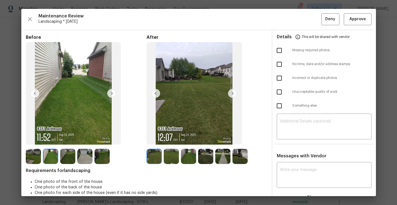
click at [112, 95] on img at bounding box center [111, 93] width 9 height 9
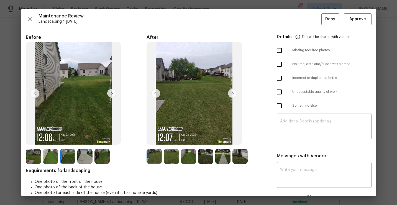
click at [233, 94] on img at bounding box center [232, 93] width 9 height 9
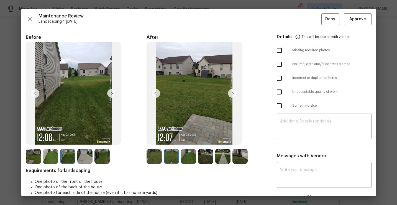
click at [87, 158] on img at bounding box center [84, 156] width 15 height 15
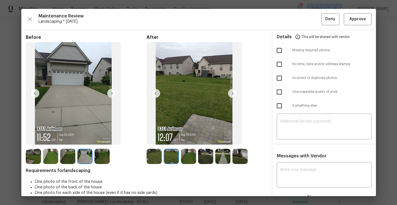
click at [233, 96] on img at bounding box center [232, 93] width 9 height 9
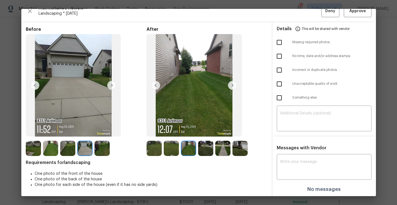
scroll to position [0, 0]
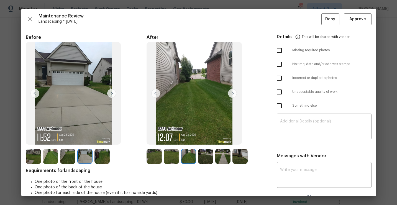
click at [233, 93] on img at bounding box center [232, 93] width 9 height 9
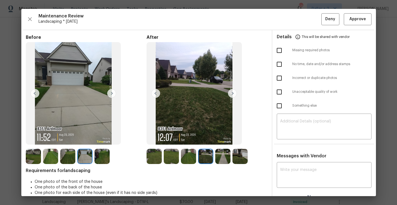
click at [233, 93] on img at bounding box center [232, 93] width 9 height 9
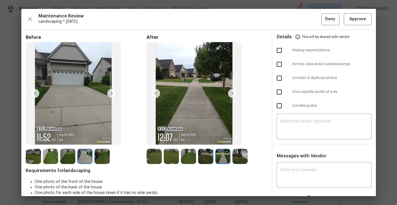
click at [233, 93] on img at bounding box center [232, 93] width 9 height 9
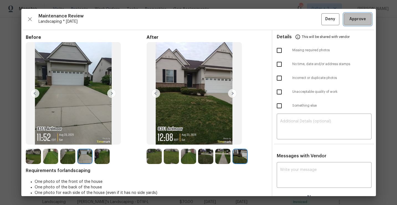
click at [352, 23] on button "Approve" at bounding box center [358, 19] width 28 height 12
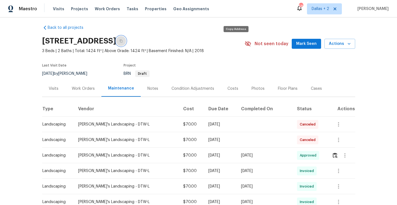
click at [123, 41] on icon "button" at bounding box center [120, 40] width 3 height 3
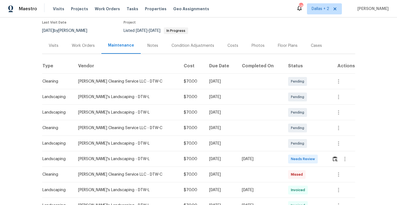
scroll to position [52, 0]
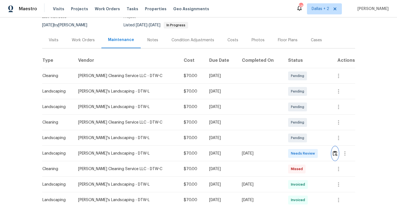
click at [335, 156] on button "button" at bounding box center [335, 153] width 6 height 13
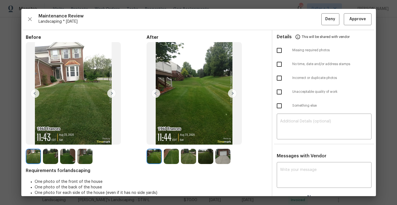
click at [112, 97] on img at bounding box center [111, 93] width 9 height 9
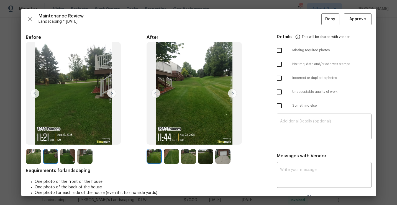
click at [111, 93] on img at bounding box center [111, 93] width 9 height 9
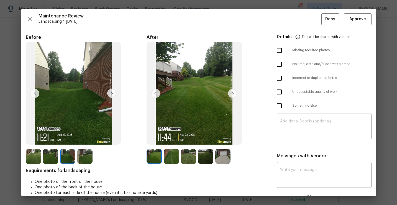
click at [230, 95] on img at bounding box center [232, 93] width 9 height 9
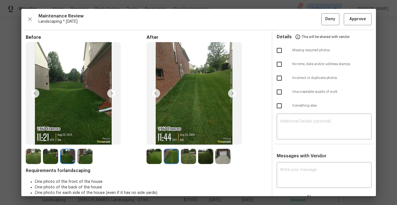
click at [115, 94] on img at bounding box center [111, 93] width 9 height 9
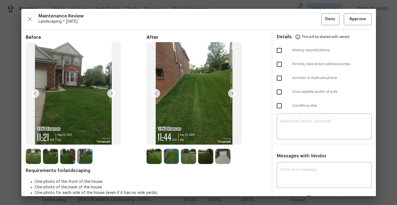
click at [233, 94] on img at bounding box center [232, 93] width 9 height 9
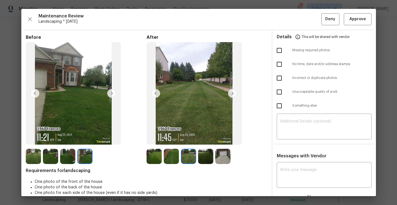
click at [231, 92] on img at bounding box center [232, 93] width 9 height 9
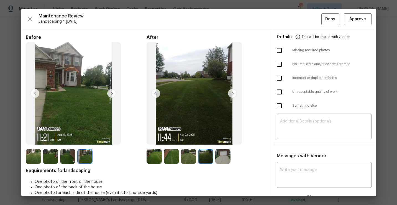
click at [233, 92] on img at bounding box center [232, 93] width 9 height 9
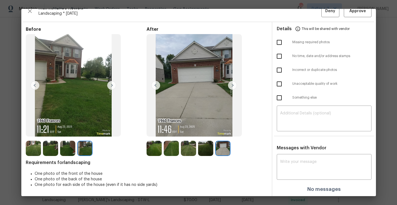
scroll to position [0, 0]
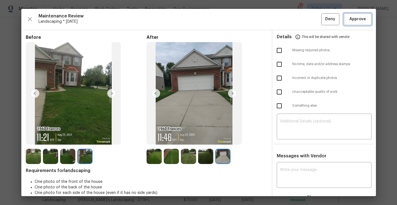
click at [355, 22] on span "Approve" at bounding box center [358, 19] width 17 height 7
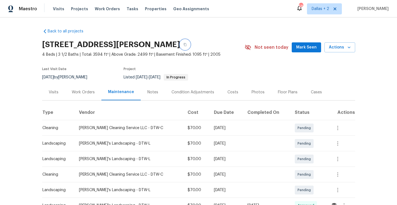
click at [190, 42] on button "button" at bounding box center [185, 45] width 10 height 10
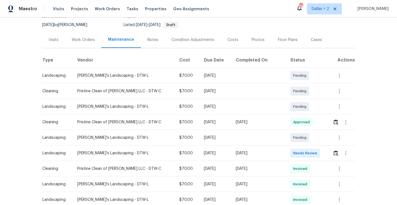
scroll to position [54, 0]
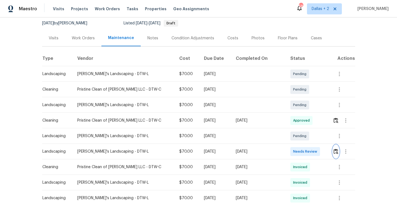
click at [334, 152] on img "button" at bounding box center [336, 151] width 5 height 5
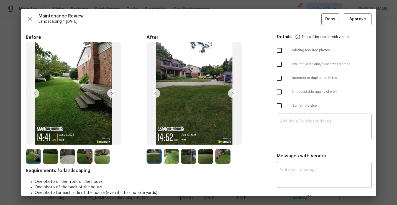
click at [232, 91] on img at bounding box center [232, 93] width 9 height 9
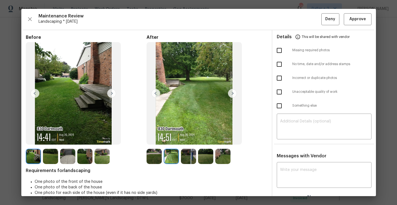
click at [232, 93] on img at bounding box center [232, 93] width 9 height 9
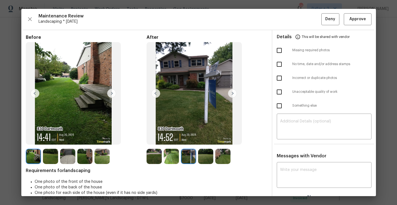
click at [207, 154] on img at bounding box center [205, 156] width 15 height 15
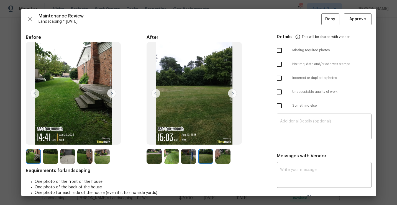
click at [232, 89] on img at bounding box center [232, 93] width 9 height 9
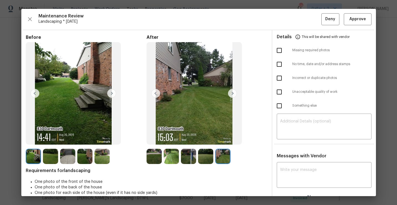
click at [47, 154] on img at bounding box center [50, 156] width 15 height 15
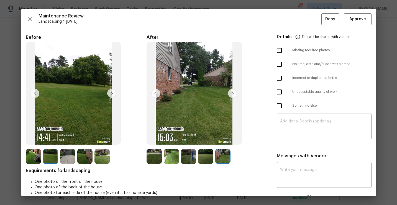
click at [65, 160] on img at bounding box center [67, 156] width 15 height 15
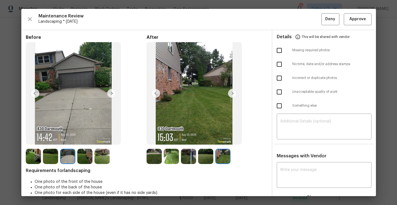
click at [86, 159] on img at bounding box center [84, 156] width 15 height 15
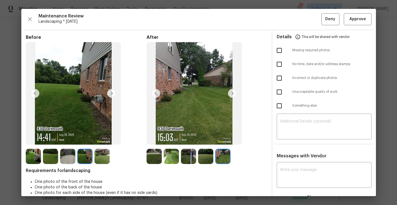
click at [99, 157] on img at bounding box center [102, 156] width 15 height 15
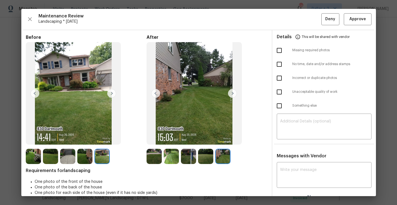
scroll to position [8, 0]
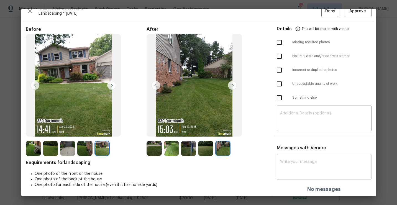
click at [304, 164] on textarea at bounding box center [324, 168] width 88 height 16
paste textarea "Maintenance Audit Team: Hello!"
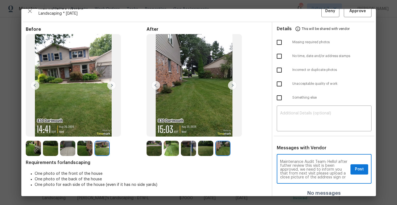
scroll to position [4, 0]
type textarea "Maintenance Audit Team: Hello! after futher review this visit is been approved,…"
click at [360, 168] on span "Post" at bounding box center [359, 169] width 9 height 7
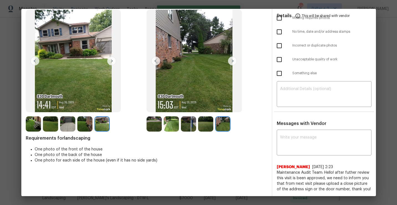
scroll to position [0, 0]
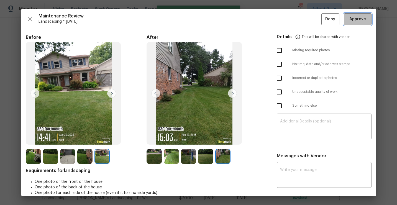
click at [360, 22] on span "Approve" at bounding box center [358, 19] width 17 height 7
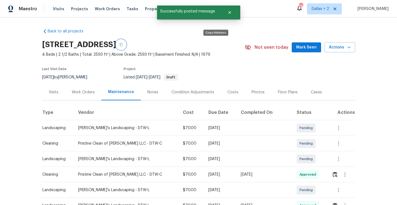
click at [126, 42] on button "button" at bounding box center [121, 45] width 10 height 10
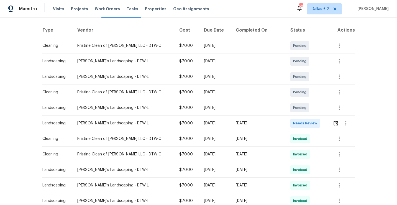
scroll to position [94, 0]
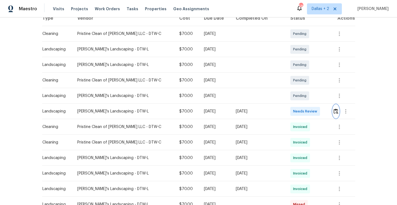
click at [334, 111] on img "button" at bounding box center [336, 111] width 5 height 5
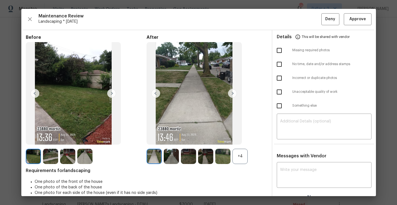
click at [241, 157] on div "+4" at bounding box center [240, 156] width 15 height 15
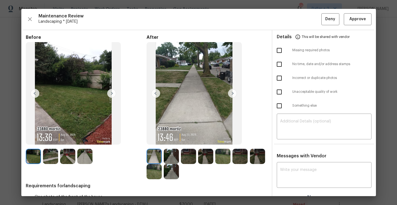
click at [44, 151] on img at bounding box center [50, 156] width 15 height 15
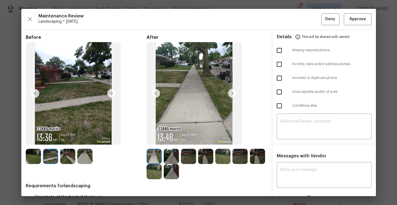
click at [231, 94] on img at bounding box center [232, 93] width 9 height 9
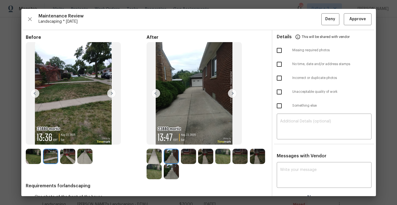
click at [232, 94] on img at bounding box center [232, 93] width 9 height 9
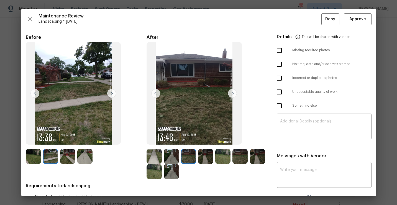
click at [232, 94] on img at bounding box center [232, 93] width 9 height 9
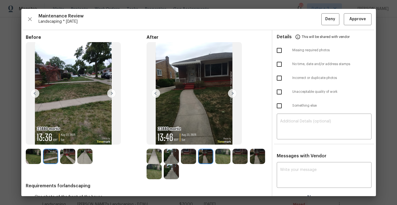
click at [234, 93] on img at bounding box center [232, 93] width 9 height 9
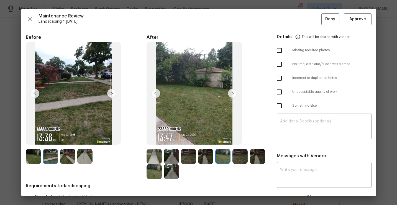
click at [234, 93] on img at bounding box center [232, 93] width 9 height 9
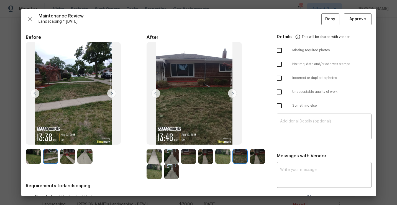
click at [234, 93] on img at bounding box center [232, 93] width 9 height 9
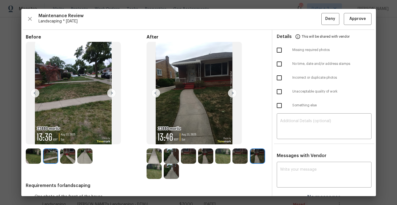
scroll to position [0, 0]
click at [153, 152] on img at bounding box center [154, 156] width 15 height 15
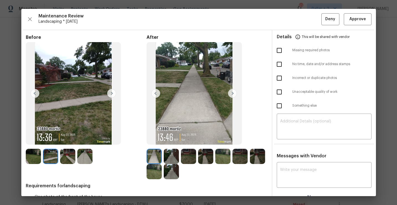
click at [233, 93] on img at bounding box center [232, 93] width 9 height 9
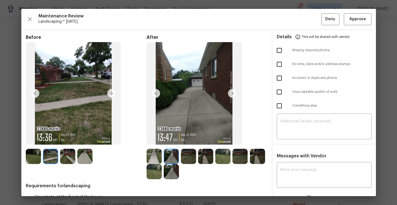
click at [233, 93] on img at bounding box center [232, 93] width 9 height 9
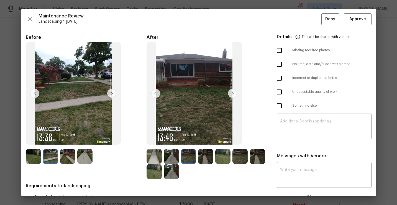
click at [232, 91] on img at bounding box center [232, 93] width 9 height 9
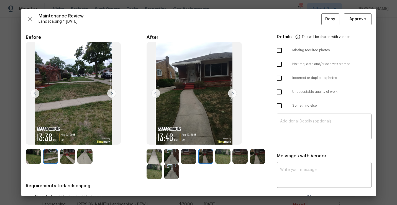
click at [233, 94] on img at bounding box center [232, 93] width 9 height 9
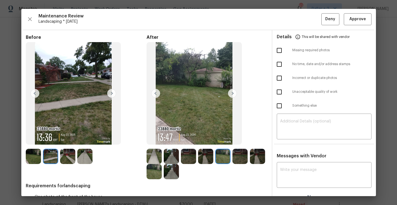
click at [231, 94] on img at bounding box center [232, 93] width 9 height 9
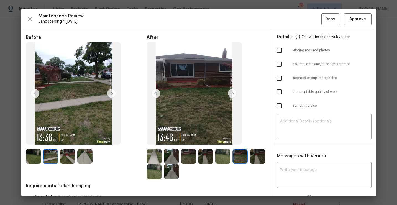
click at [231, 94] on img at bounding box center [232, 93] width 9 height 9
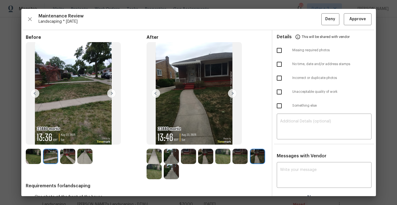
click at [232, 94] on img at bounding box center [232, 93] width 9 height 9
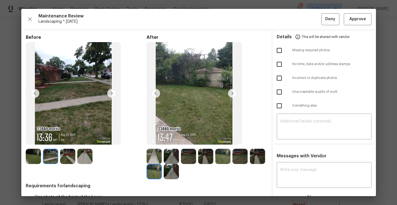
click at [232, 94] on img at bounding box center [232, 93] width 9 height 9
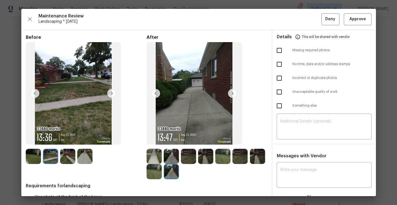
click at [68, 156] on img at bounding box center [67, 156] width 15 height 15
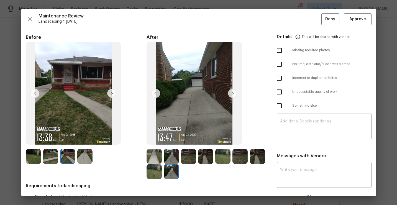
click at [83, 155] on img at bounding box center [84, 156] width 15 height 15
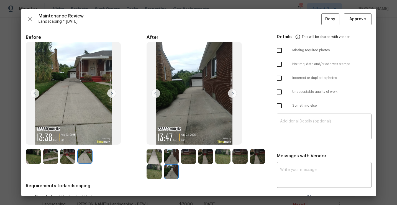
click at [24, 17] on div "Maintenance Review Landscaping * Mon, Aug 18 Deny Approve Before After Requirem…" at bounding box center [198, 102] width 355 height 187
click at [28, 17] on icon "button" at bounding box center [30, 19] width 7 height 7
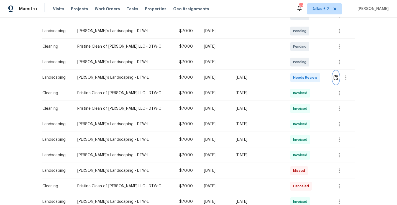
scroll to position [131, 0]
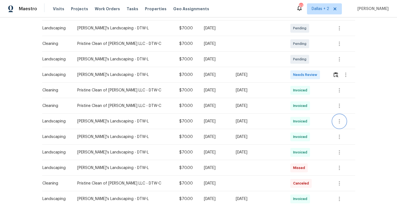
click at [342, 123] on button "button" at bounding box center [339, 121] width 13 height 13
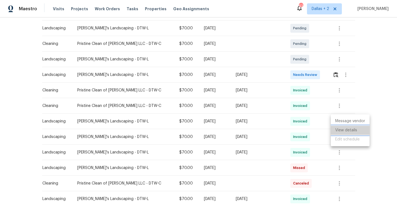
click at [343, 127] on li "View details" at bounding box center [350, 130] width 39 height 9
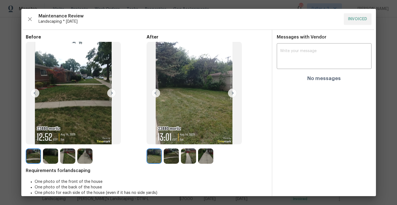
click at [235, 93] on img at bounding box center [232, 93] width 9 height 9
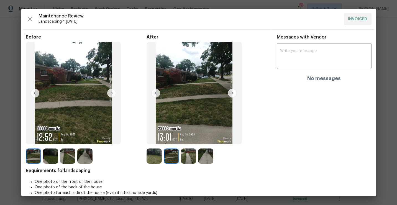
click at [231, 95] on img at bounding box center [232, 93] width 9 height 9
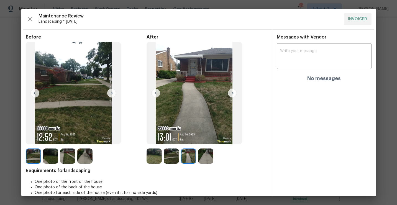
click at [154, 154] on img at bounding box center [154, 156] width 15 height 15
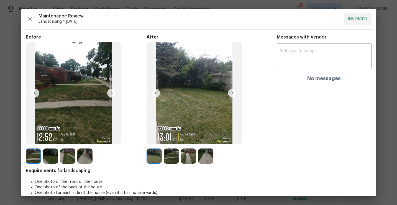
click at [230, 91] on img at bounding box center [232, 93] width 9 height 9
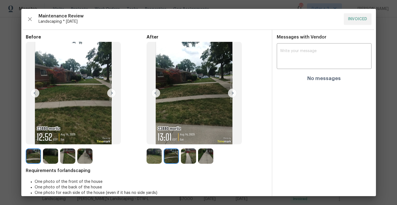
click at [231, 92] on img at bounding box center [232, 93] width 9 height 9
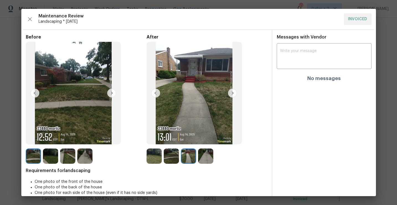
click at [231, 92] on img at bounding box center [232, 93] width 9 height 9
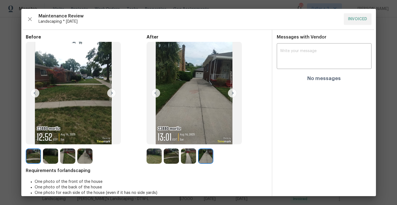
click at [30, 153] on img at bounding box center [33, 156] width 15 height 15
click at [110, 97] on img at bounding box center [111, 93] width 9 height 9
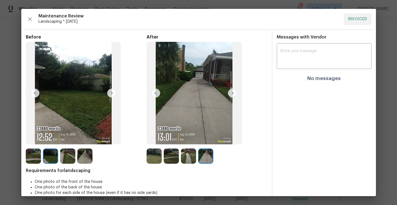
click at [115, 90] on img at bounding box center [111, 93] width 9 height 9
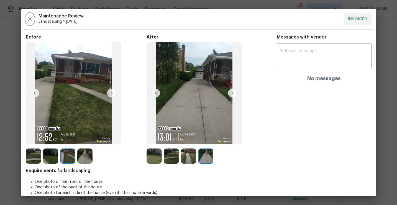
click at [30, 21] on icon "button" at bounding box center [30, 19] width 7 height 7
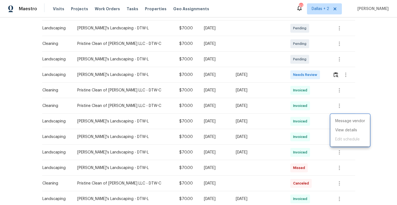
click at [334, 74] on div at bounding box center [198, 102] width 397 height 205
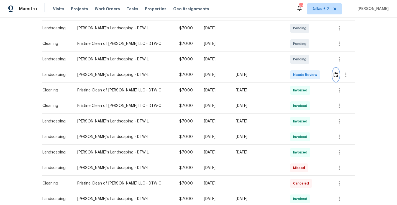
click at [334, 74] on img "button" at bounding box center [336, 74] width 5 height 5
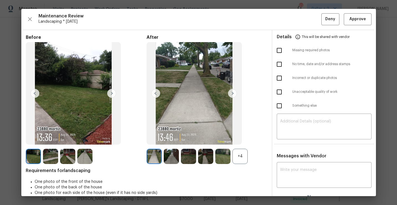
click at [157, 159] on img at bounding box center [154, 156] width 15 height 15
click at [165, 157] on img at bounding box center [171, 156] width 15 height 15
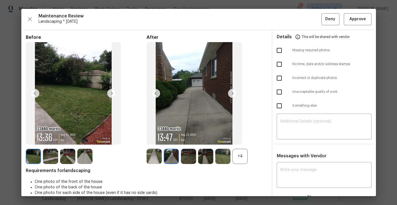
click at [178, 156] on img at bounding box center [171, 156] width 15 height 15
click at [185, 153] on img at bounding box center [188, 156] width 15 height 15
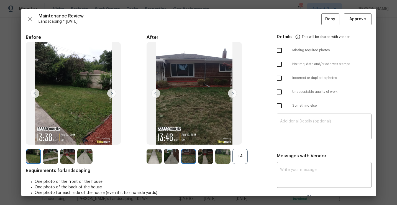
click at [204, 151] on img at bounding box center [205, 156] width 15 height 15
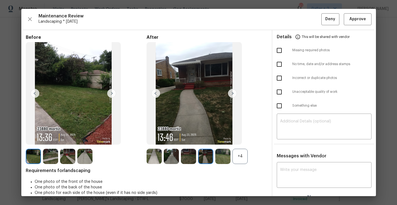
click at [195, 103] on img at bounding box center [194, 93] width 95 height 103
click at [198, 102] on img at bounding box center [194, 93] width 95 height 103
click at [230, 94] on img at bounding box center [232, 93] width 9 height 9
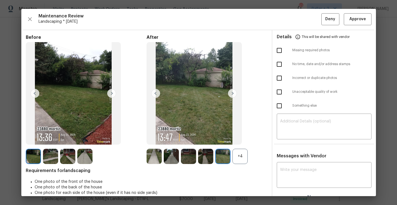
click at [243, 157] on div "+4" at bounding box center [240, 156] width 15 height 15
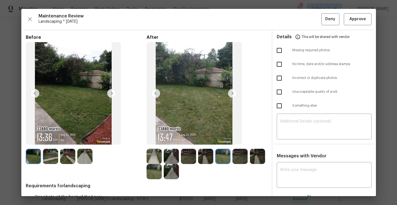
click at [232, 94] on img at bounding box center [232, 93] width 9 height 9
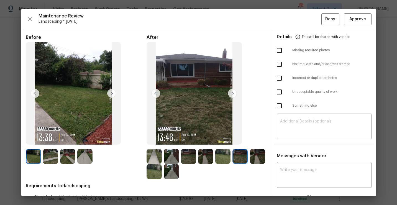
click at [232, 93] on img at bounding box center [232, 93] width 9 height 9
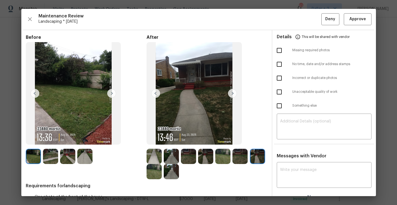
click at [234, 86] on img at bounding box center [194, 93] width 95 height 103
click at [232, 93] on img at bounding box center [232, 93] width 9 height 9
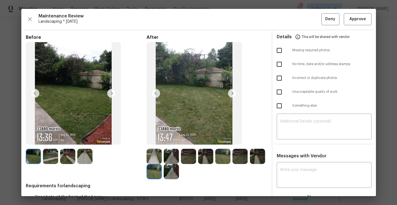
click at [232, 95] on img at bounding box center [232, 93] width 9 height 9
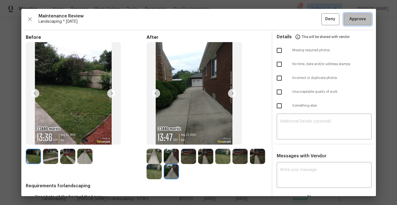
click at [362, 24] on button "Approve" at bounding box center [358, 19] width 28 height 12
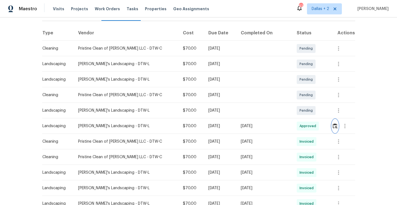
scroll to position [93, 0]
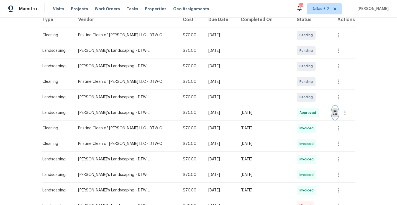
click at [336, 113] on button "button" at bounding box center [335, 112] width 6 height 13
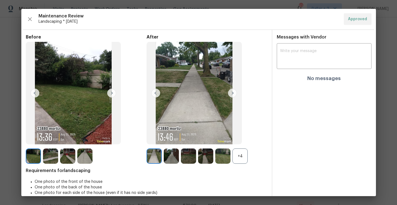
click at [157, 158] on img at bounding box center [154, 156] width 15 height 15
click at [233, 96] on img at bounding box center [232, 93] width 9 height 9
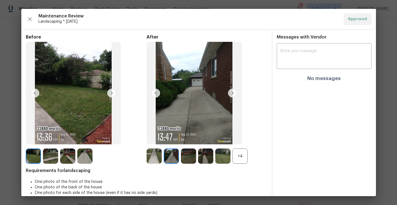
click at [233, 96] on img at bounding box center [232, 93] width 9 height 9
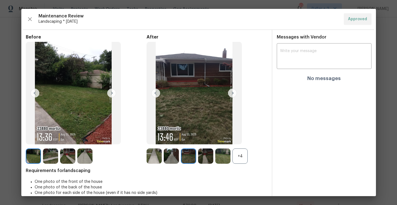
click at [233, 96] on img at bounding box center [232, 93] width 9 height 9
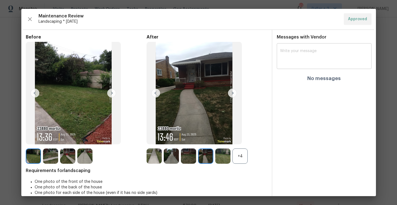
click at [316, 54] on textarea at bounding box center [324, 57] width 88 height 16
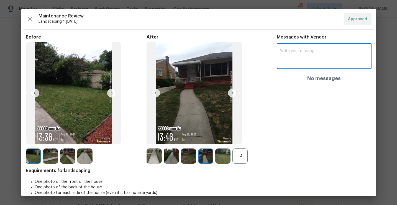
click at [313, 50] on textarea at bounding box center [324, 57] width 88 height 16
paste textarea "Maintenance Audit Team: Hello!"
click at [310, 60] on textarea "Maintenance Audit Team: Hello! we need to keep you informed that from next visi…" at bounding box center [314, 57] width 68 height 16
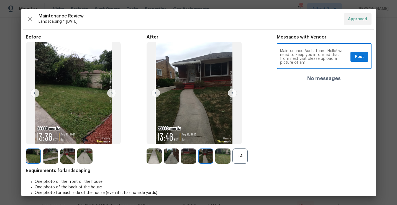
click at [294, 64] on textarea "Maintenance Audit Team: Hello! we need to keep you informed that from next visi…" at bounding box center [314, 57] width 68 height 16
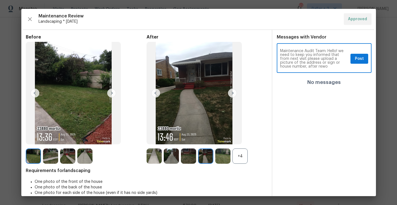
click at [307, 63] on textarea "Maintenance Audit Team: Hello! we need to keep you informed that from next visi…" at bounding box center [314, 58] width 68 height 19
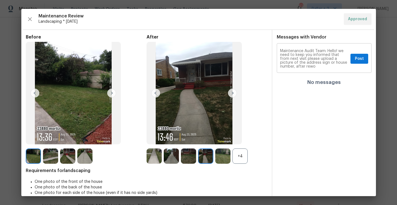
click at [299, 68] on div "Maintenance Audit Team: Hello! we need to keep you informed that from next visi…" at bounding box center [324, 59] width 95 height 28
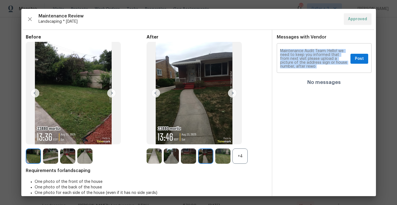
click at [304, 72] on div "Maintenance Audit Team: Hello! we need to keep you informed that from next visi…" at bounding box center [324, 65] width 95 height 40
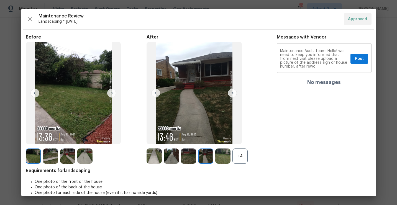
click at [302, 68] on div "Maintenance Audit Team: Hello! we need to keep you informed that from next visi…" at bounding box center [324, 59] width 95 height 28
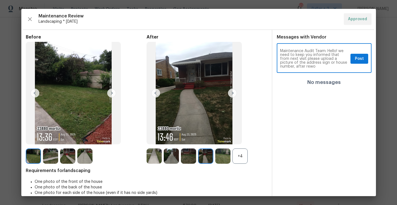
click at [300, 68] on textarea "Maintenance Audit Team: Hello! we need to keep you informed that from next visi…" at bounding box center [314, 58] width 68 height 19
click at [301, 61] on textarea "Maintenance Audit Team: Hello! we need to keep you informed that from next visi…" at bounding box center [314, 58] width 68 height 19
click at [299, 63] on textarea "Maintenance Audit Team: Hello! we need to keep you informed that from next visi…" at bounding box center [314, 58] width 68 height 19
click at [303, 77] on div "Maintenance Audit Team: Hello! we need to keep you informed that from next visi…" at bounding box center [324, 65] width 95 height 40
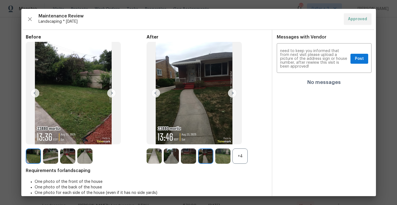
click at [303, 77] on div "Maintenance Audit Team: Hello! we need to keep you informed that from next visi…" at bounding box center [324, 65] width 95 height 40
click at [296, 63] on textarea "Maintenance Audit Team: Hello! we need to keep you informed that from next visi…" at bounding box center [314, 58] width 68 height 19
type textarea "Maintenance Audit Team: Hello! we need to keep you informed that from next visi…"
click at [316, 69] on div "Maintenance Audit Team: Hello! we need to keep you informed that from next visi…" at bounding box center [324, 59] width 95 height 28
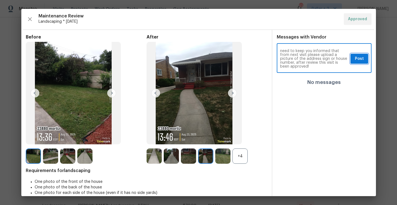
click at [358, 60] on span "Post" at bounding box center [359, 58] width 9 height 7
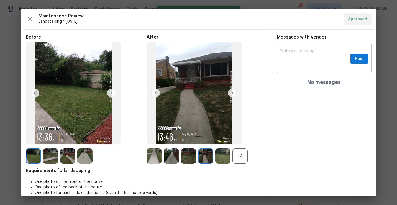
scroll to position [0, 0]
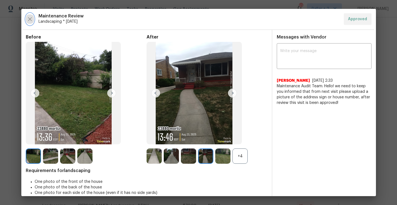
click at [27, 19] on icon "button" at bounding box center [30, 19] width 7 height 7
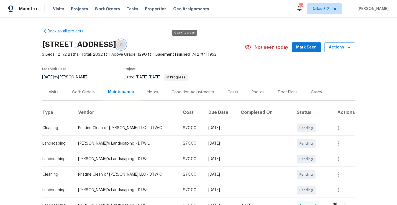
click at [126, 48] on button "button" at bounding box center [121, 45] width 10 height 10
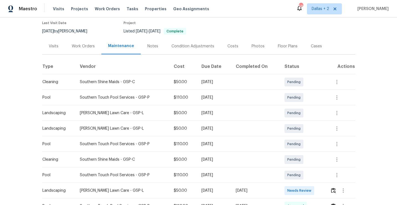
scroll to position [64, 0]
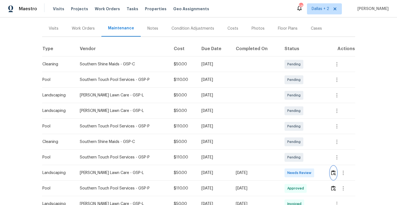
click at [336, 174] on img "button" at bounding box center [333, 172] width 5 height 5
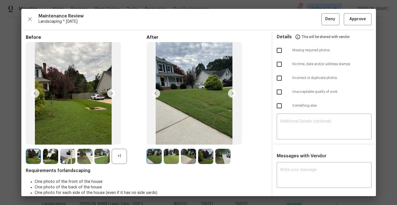
click at [114, 155] on div "+1" at bounding box center [119, 156] width 15 height 15
click at [113, 95] on img at bounding box center [111, 93] width 9 height 9
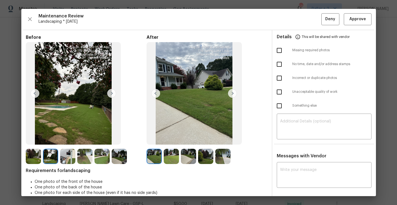
click at [232, 96] on img at bounding box center [232, 93] width 9 height 9
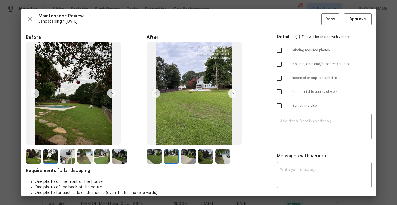
click at [67, 160] on img at bounding box center [67, 156] width 15 height 15
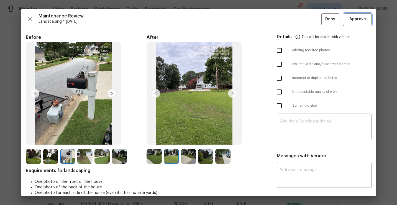
click at [350, 21] on span "Approve" at bounding box center [358, 19] width 17 height 7
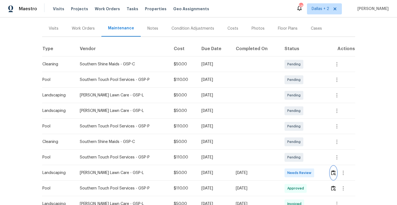
scroll to position [0, 0]
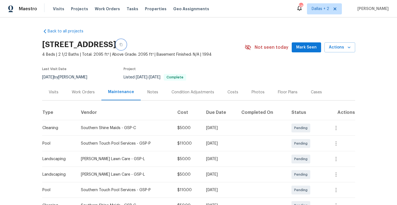
click at [126, 45] on button "button" at bounding box center [121, 45] width 10 height 10
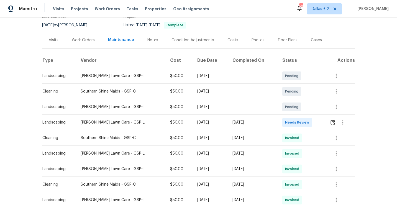
scroll to position [66, 0]
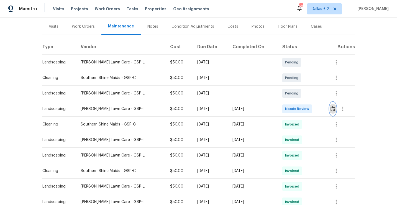
click at [332, 110] on img "button" at bounding box center [333, 108] width 5 height 5
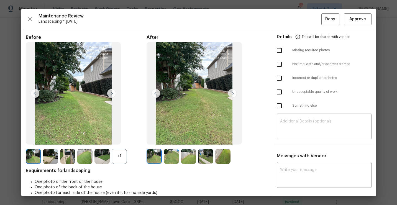
click at [64, 154] on img at bounding box center [67, 156] width 15 height 15
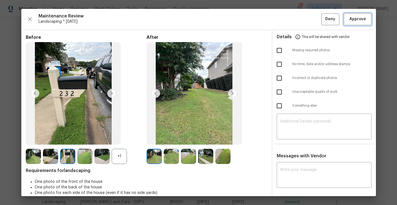
click at [355, 21] on span "Approve" at bounding box center [358, 19] width 17 height 7
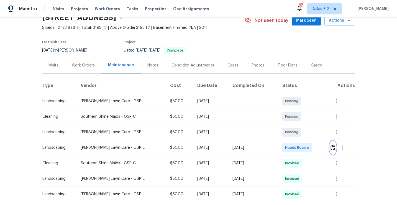
scroll to position [0, 0]
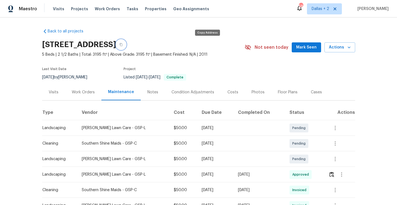
click at [123, 44] on icon "button" at bounding box center [120, 44] width 3 height 3
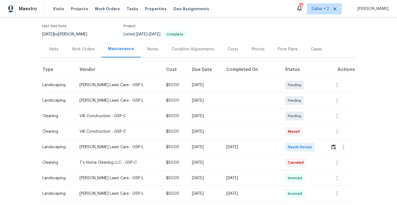
scroll to position [61, 0]
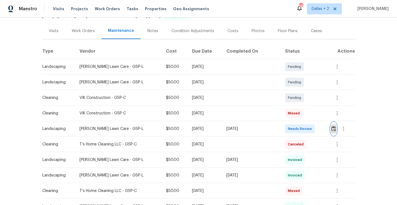
click at [334, 126] on img "button" at bounding box center [334, 128] width 5 height 5
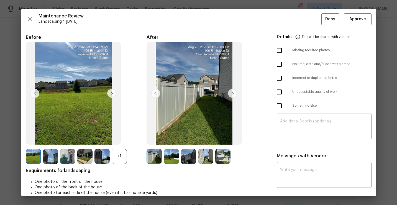
click at [120, 159] on div "+1" at bounding box center [119, 156] width 15 height 15
click at [54, 157] on img at bounding box center [50, 156] width 15 height 15
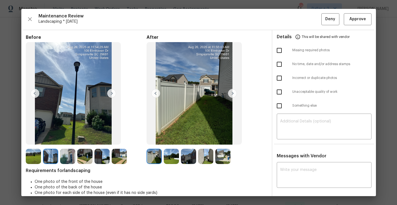
click at [231, 92] on img at bounding box center [232, 93] width 9 height 9
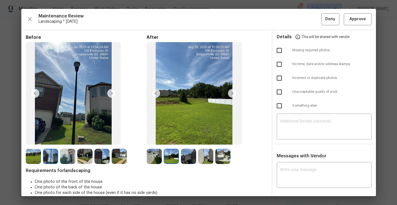
click at [234, 95] on img at bounding box center [232, 93] width 9 height 9
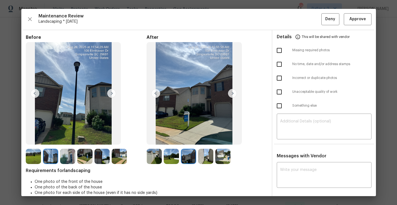
click at [67, 157] on img at bounding box center [67, 156] width 15 height 15
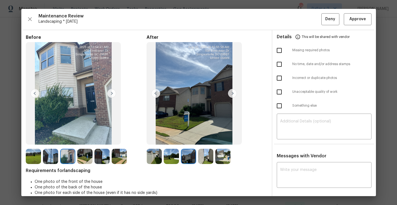
click at [86, 159] on img at bounding box center [84, 156] width 15 height 15
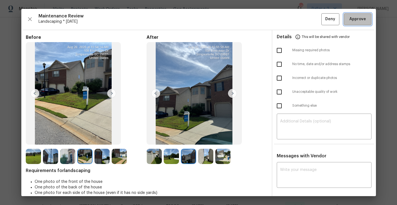
click at [360, 20] on span "Approve" at bounding box center [358, 19] width 17 height 7
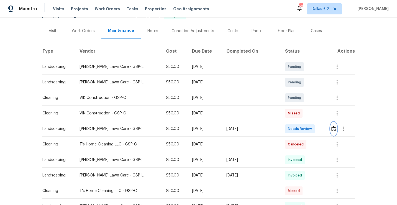
scroll to position [0, 0]
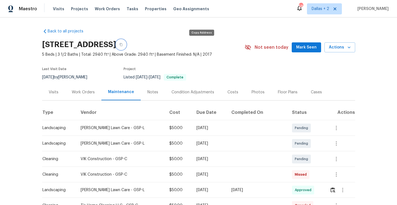
click at [123, 45] on icon "button" at bounding box center [120, 44] width 3 height 3
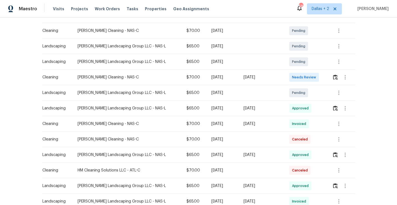
scroll to position [98, 0]
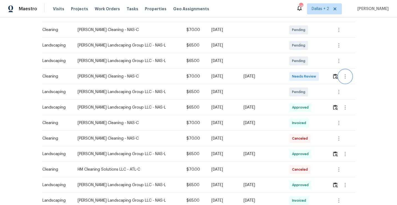
click at [339, 75] on button "button" at bounding box center [345, 76] width 13 height 13
click at [335, 77] on div at bounding box center [198, 102] width 397 height 205
click at [335, 77] on img "button" at bounding box center [335, 76] width 5 height 5
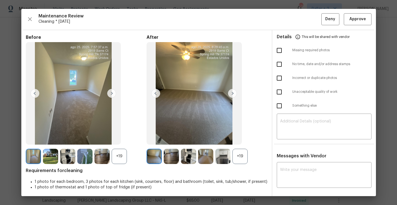
click at [249, 157] on div "+19" at bounding box center [207, 156] width 121 height 15
click at [244, 162] on div "+19" at bounding box center [240, 156] width 15 height 15
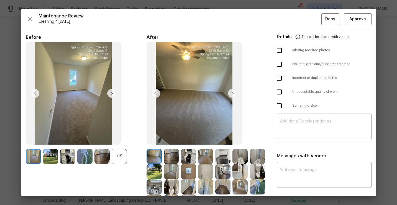
click at [127, 153] on div "+19" at bounding box center [119, 156] width 15 height 15
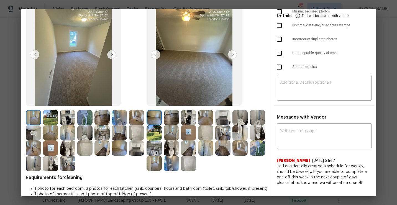
scroll to position [40, 0]
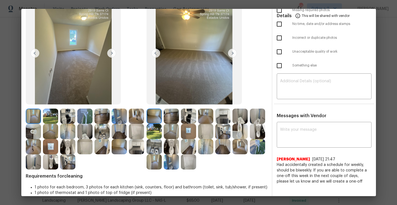
click at [190, 132] on img at bounding box center [188, 131] width 15 height 15
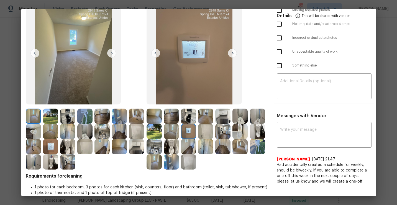
click at [223, 120] on img at bounding box center [222, 116] width 15 height 15
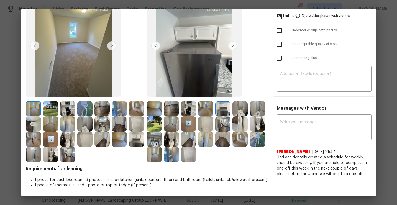
scroll to position [0, 0]
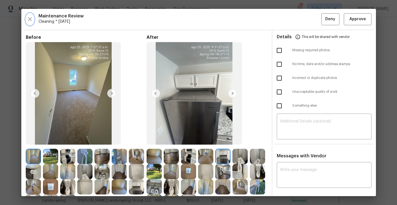
click at [27, 19] on icon "button" at bounding box center [30, 19] width 7 height 7
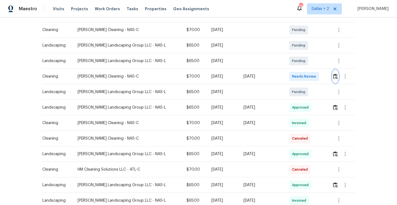
click at [335, 75] on img "button" at bounding box center [335, 76] width 5 height 5
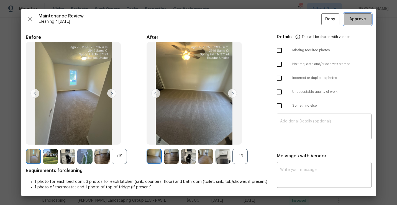
click at [361, 22] on button "Approve" at bounding box center [358, 19] width 28 height 12
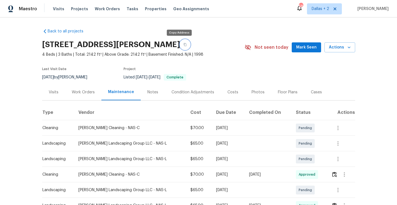
click at [184, 45] on icon "button" at bounding box center [185, 44] width 3 height 3
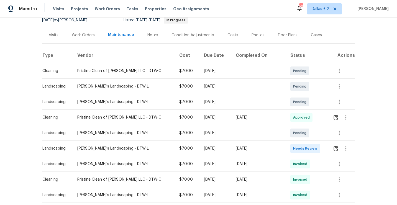
scroll to position [58, 0]
click at [334, 149] on img "button" at bounding box center [336, 147] width 5 height 5
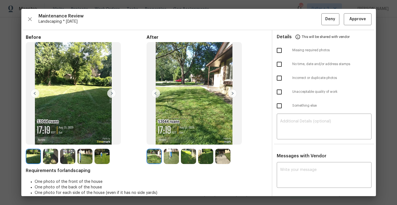
click at [78, 158] on img at bounding box center [84, 156] width 15 height 15
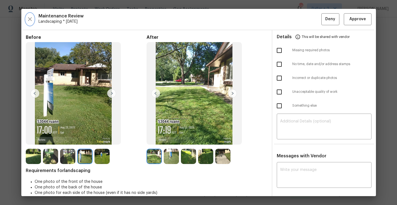
click at [30, 16] on icon "button" at bounding box center [30, 19] width 7 height 7
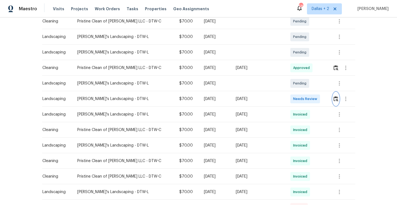
scroll to position [109, 0]
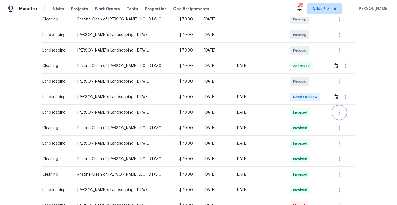
click at [339, 114] on icon "button" at bounding box center [339, 112] width 1 height 4
click at [335, 124] on li "View details" at bounding box center [350, 121] width 39 height 9
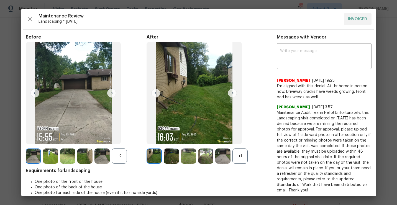
click at [242, 156] on div "+1" at bounding box center [240, 156] width 15 height 15
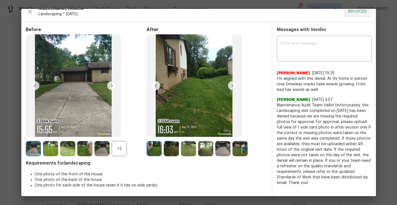
click at [233, 83] on img at bounding box center [232, 85] width 9 height 9
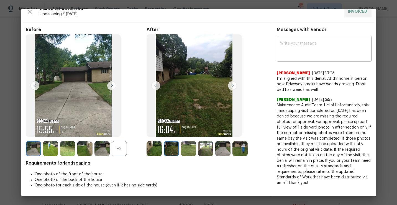
click at [233, 83] on img at bounding box center [232, 85] width 9 height 9
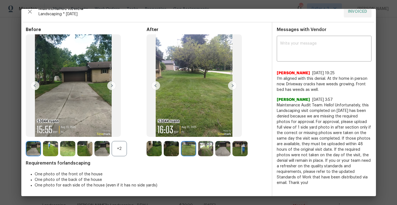
click at [233, 83] on img at bounding box center [232, 85] width 9 height 9
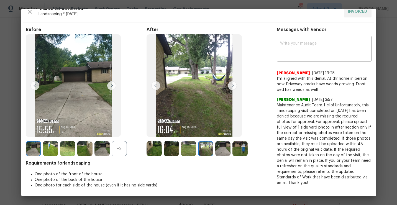
click at [233, 83] on img at bounding box center [232, 85] width 9 height 9
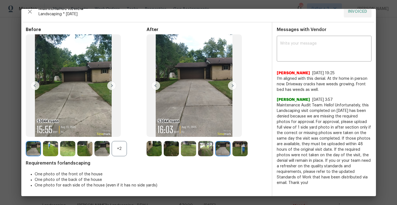
click at [233, 83] on img at bounding box center [232, 85] width 9 height 9
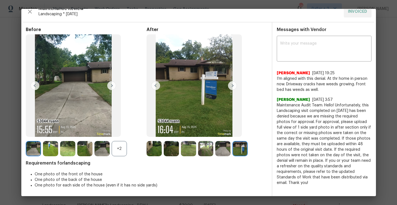
click at [233, 83] on img at bounding box center [232, 85] width 9 height 9
click at [124, 150] on div "+2" at bounding box center [119, 148] width 15 height 15
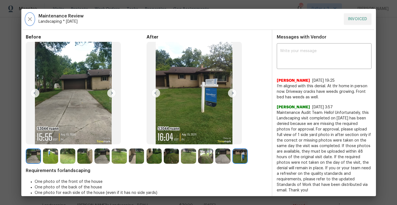
click at [29, 21] on icon "button" at bounding box center [30, 19] width 7 height 7
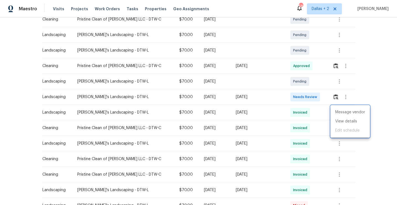
click at [334, 94] on div at bounding box center [198, 102] width 397 height 205
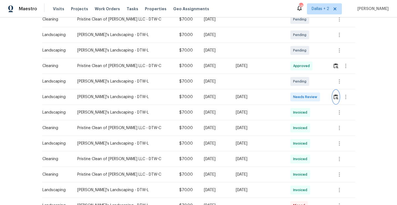
click at [334, 94] on button "button" at bounding box center [336, 96] width 6 height 13
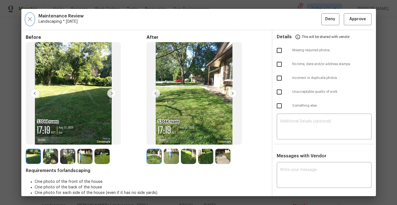
click at [33, 18] on icon "button" at bounding box center [30, 19] width 7 height 7
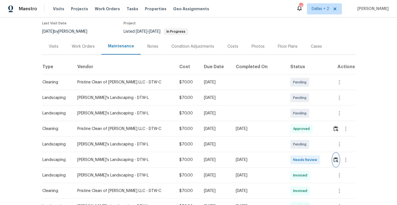
scroll to position [62, 0]
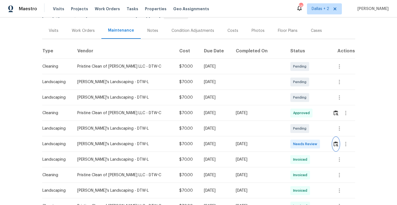
click at [337, 146] on button "button" at bounding box center [336, 144] width 6 height 13
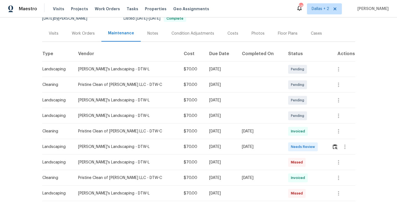
scroll to position [80, 0]
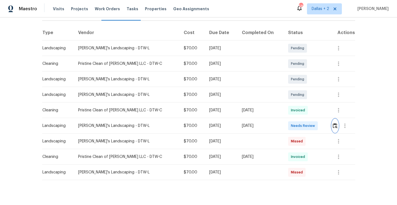
click at [335, 126] on img "button" at bounding box center [335, 125] width 5 height 5
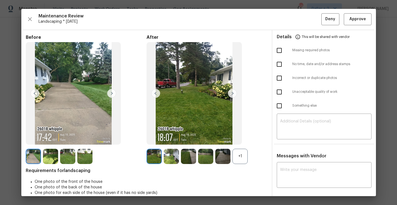
click at [238, 161] on div "+1" at bounding box center [240, 156] width 15 height 15
click at [158, 159] on img at bounding box center [154, 156] width 15 height 15
click at [231, 91] on img at bounding box center [232, 93] width 9 height 9
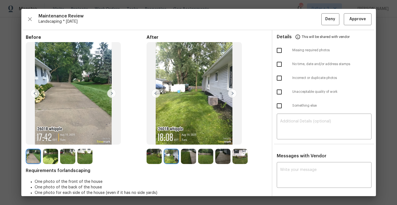
click at [231, 91] on img at bounding box center [232, 93] width 9 height 9
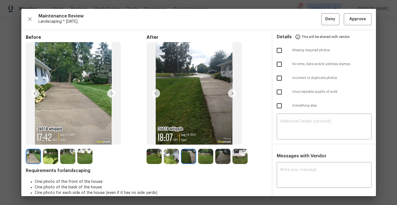
click at [231, 91] on img at bounding box center [232, 93] width 9 height 9
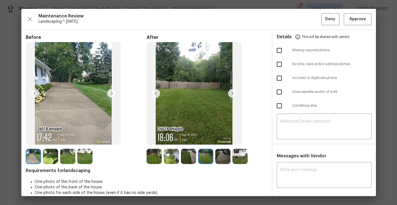
click at [231, 91] on img at bounding box center [232, 93] width 9 height 9
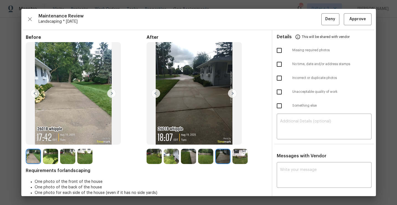
click at [231, 91] on img at bounding box center [232, 93] width 9 height 9
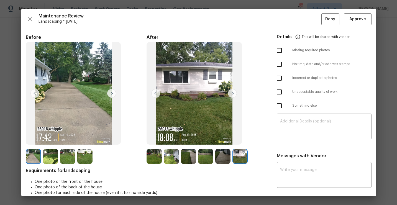
click at [231, 91] on img at bounding box center [232, 93] width 9 height 9
click at [157, 154] on img at bounding box center [154, 156] width 15 height 15
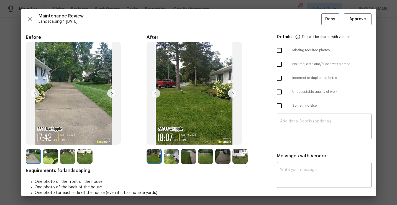
click at [173, 155] on img at bounding box center [171, 156] width 15 height 15
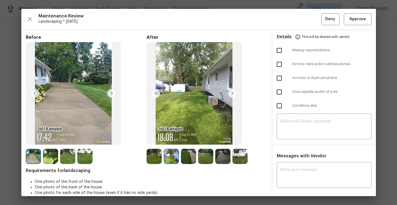
click at [192, 152] on img at bounding box center [188, 156] width 15 height 15
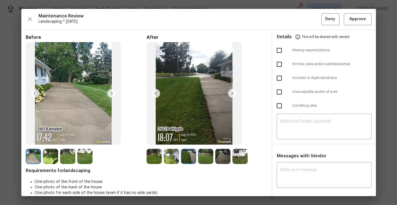
click at [207, 151] on img at bounding box center [205, 156] width 15 height 15
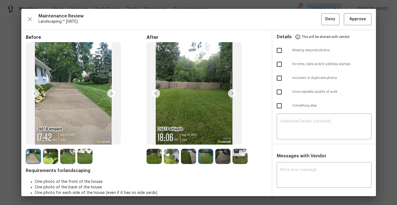
click at [223, 151] on img at bounding box center [222, 156] width 15 height 15
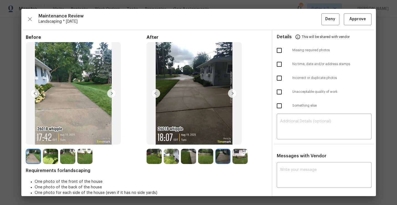
click at [239, 157] on img at bounding box center [240, 156] width 15 height 15
